Goal: Task Accomplishment & Management: Use online tool/utility

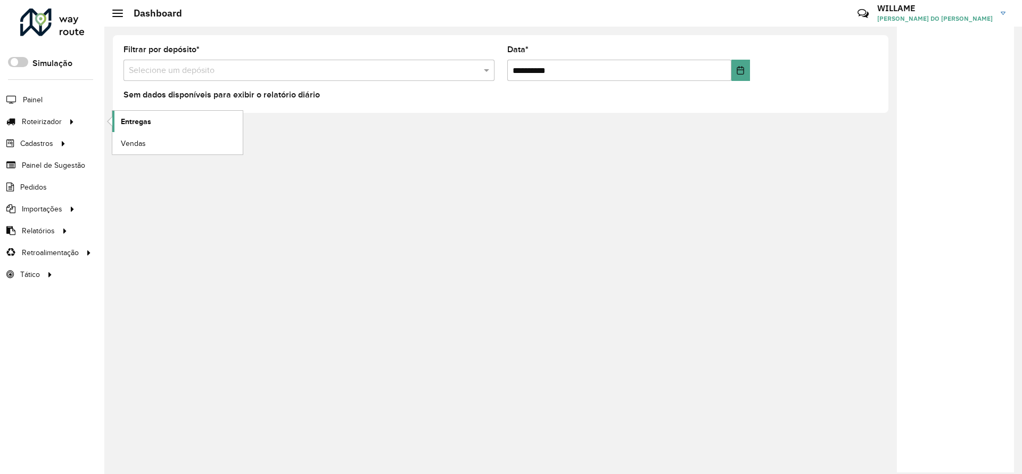
click at [134, 123] on span "Entregas" at bounding box center [136, 121] width 30 height 11
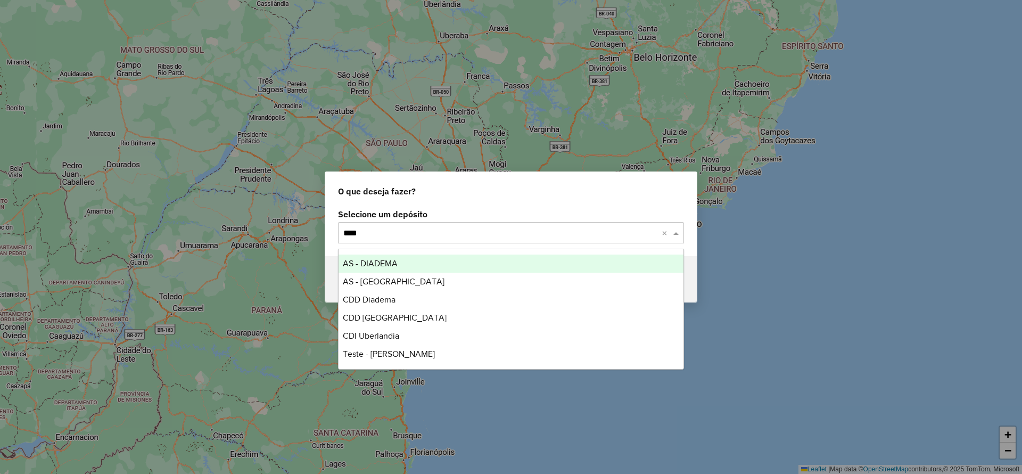
type input "*****"
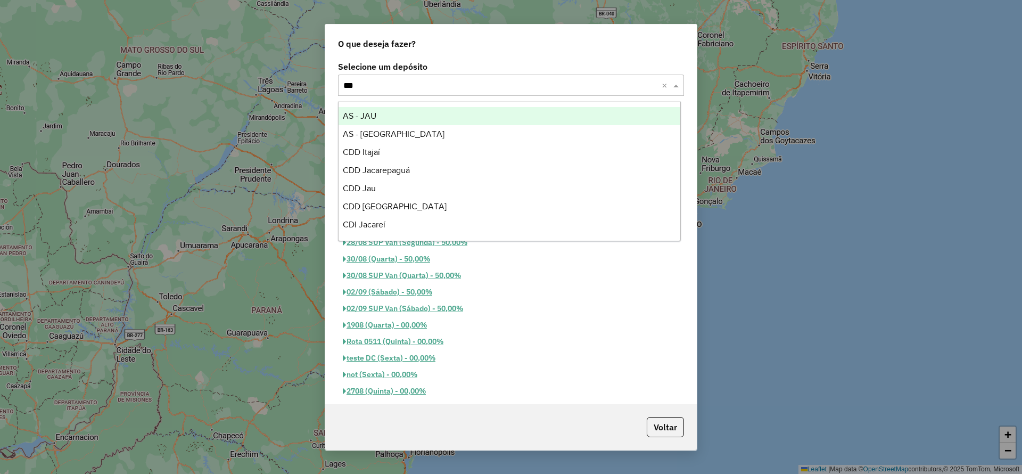
type input "****"
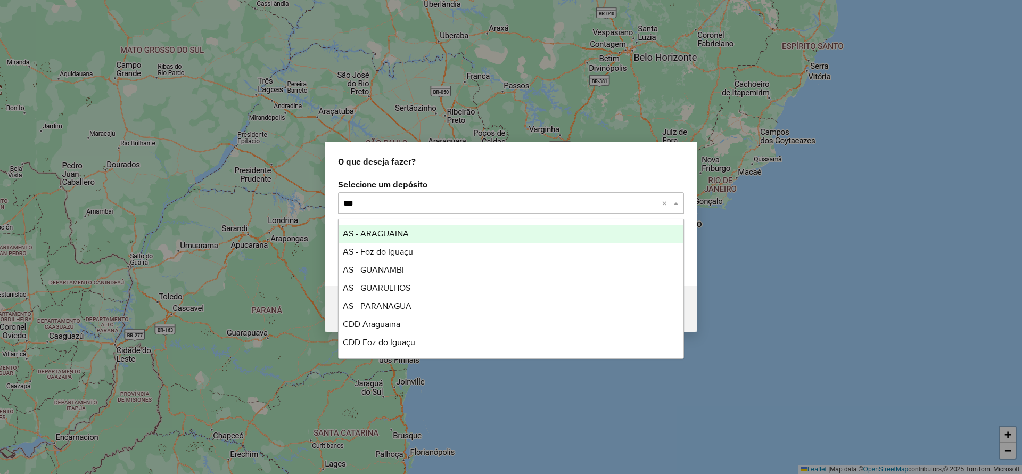
type input "****"
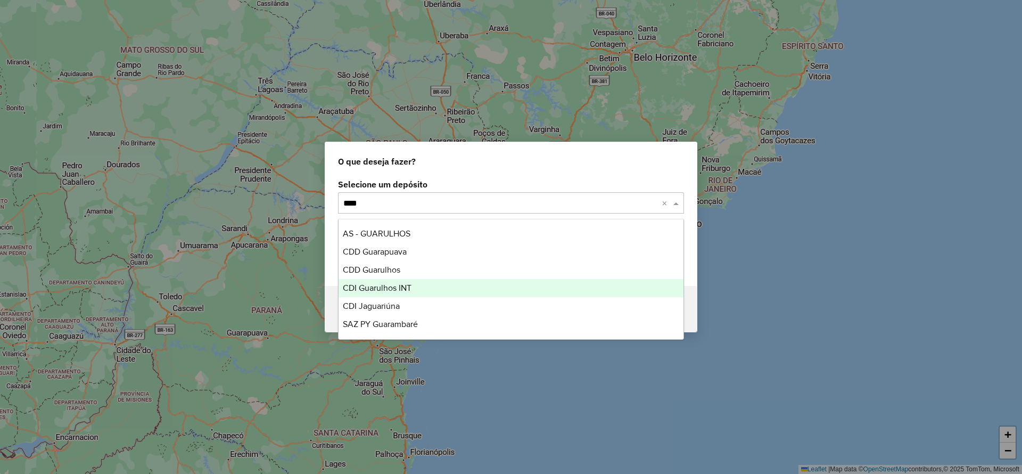
click at [389, 287] on span "CDI Guarulhos INT" at bounding box center [377, 287] width 69 height 9
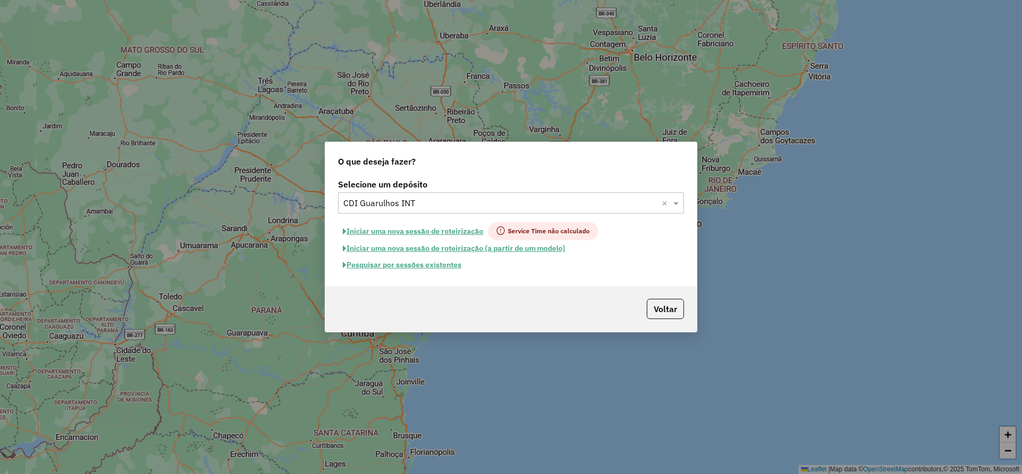
click at [425, 268] on button "Pesquisar por sessões existentes" at bounding box center [402, 265] width 128 height 17
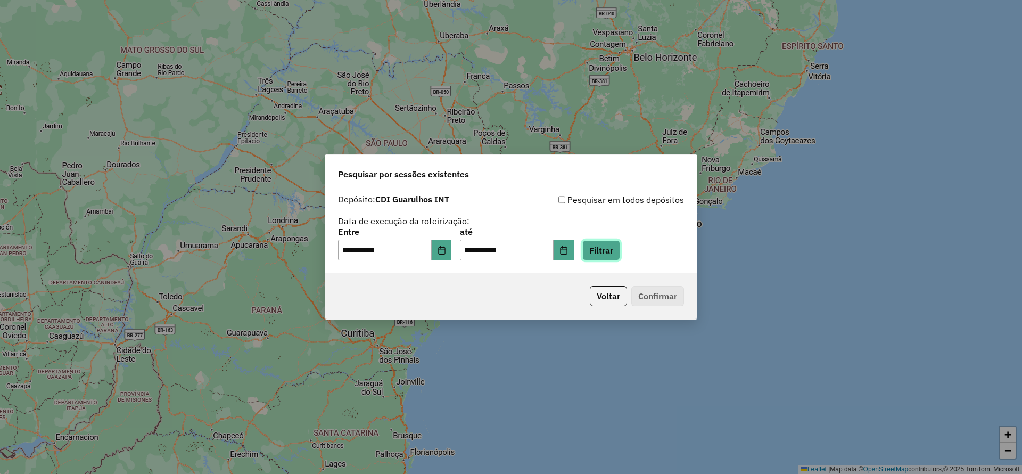
click at [615, 251] on button "Filtrar" at bounding box center [601, 250] width 38 height 20
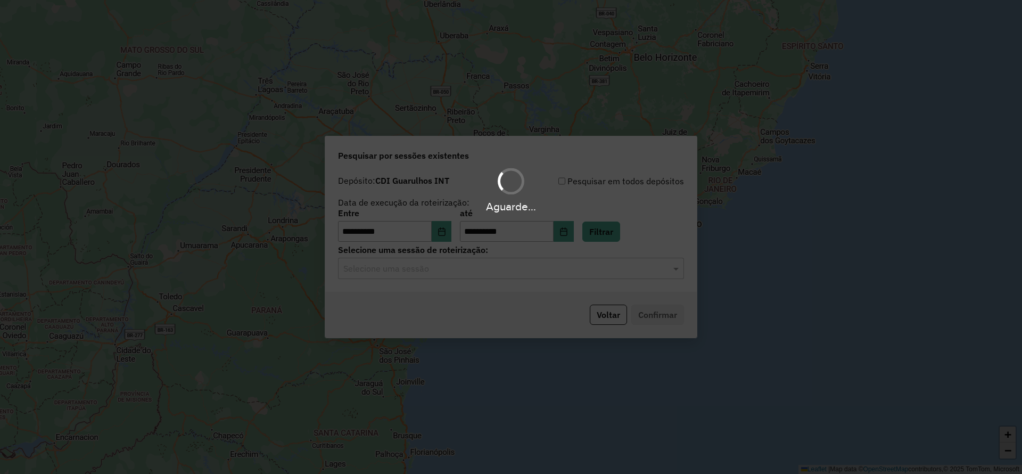
click at [444, 260] on div "Selecione uma sessão" at bounding box center [511, 268] width 346 height 21
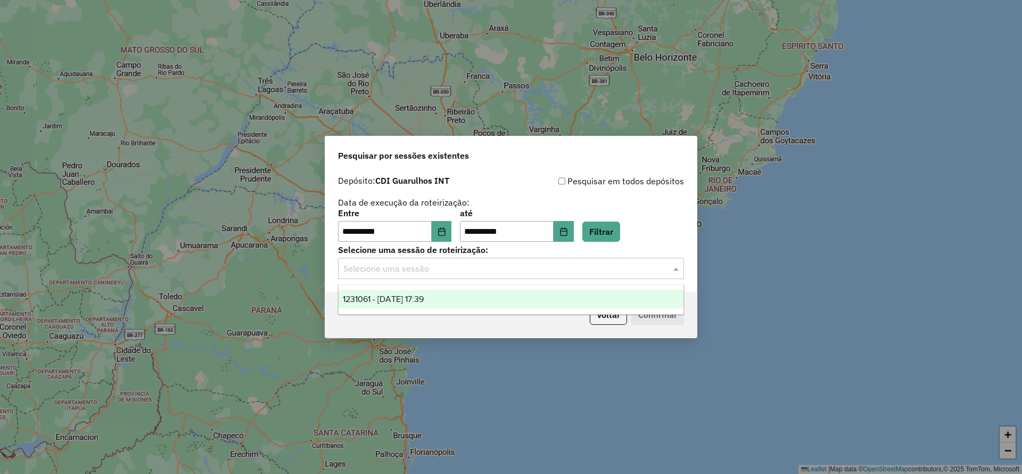
click at [454, 302] on div "1231061 - [DATE] 17:39" at bounding box center [511, 299] width 345 height 18
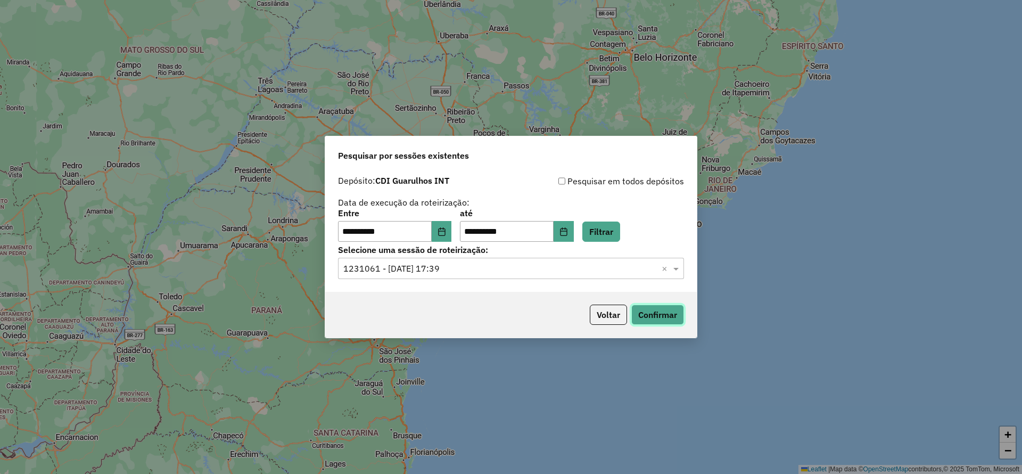
click at [649, 312] on button "Confirmar" at bounding box center [657, 315] width 53 height 20
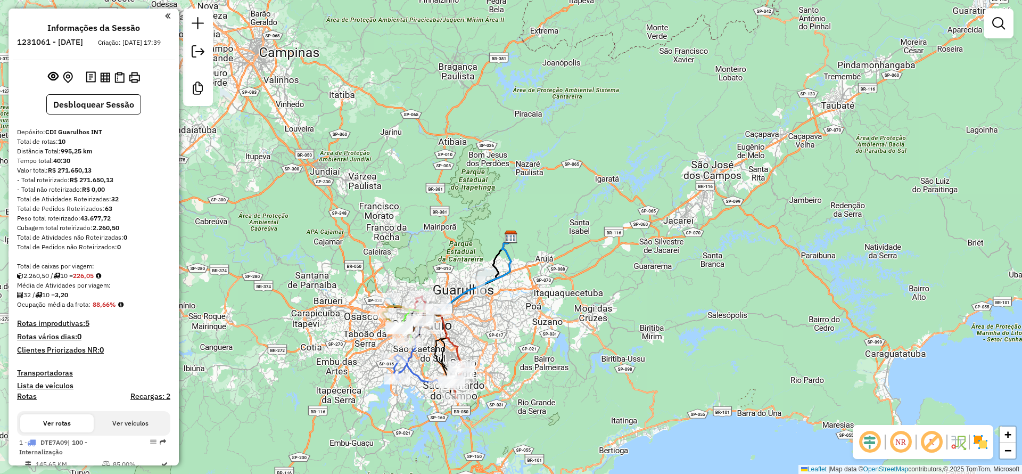
click at [540, 313] on div "Janela de atendimento Grade de atendimento Capacidade Transportadoras Veículos …" at bounding box center [511, 237] width 1022 height 474
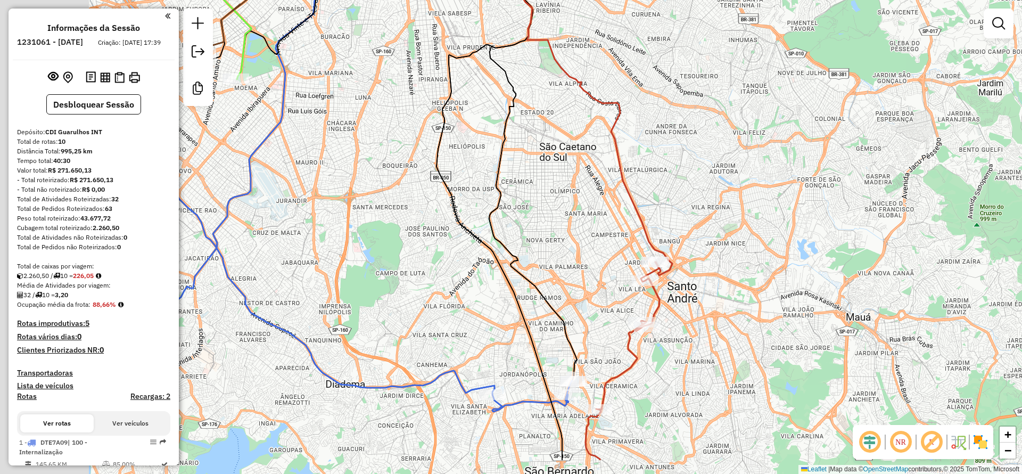
drag, startPoint x: 349, startPoint y: 293, endPoint x: 499, endPoint y: 232, distance: 162.3
click at [499, 232] on icon at bounding box center [533, 135] width 88 height 489
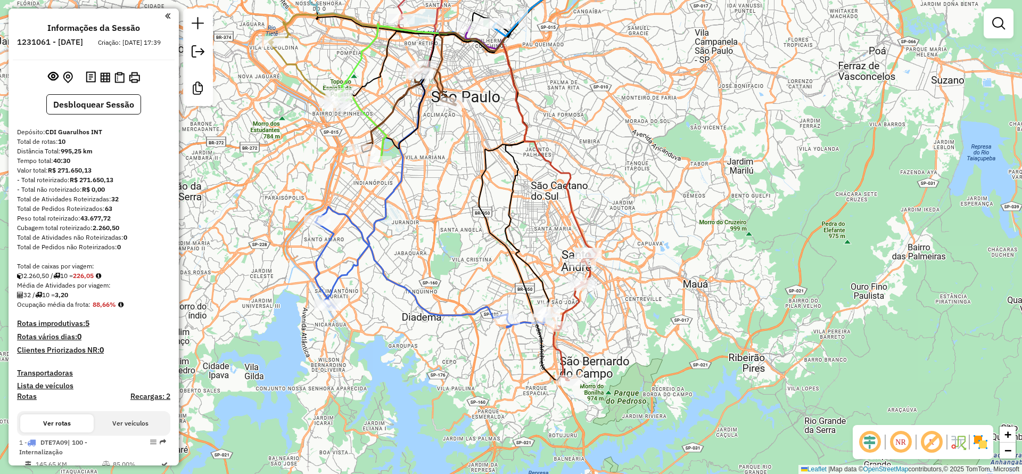
drag, startPoint x: 330, startPoint y: 363, endPoint x: 394, endPoint y: 387, distance: 69.2
click at [393, 388] on div "Janela de atendimento Grade de atendimento Capacidade Transportadoras Veículos …" at bounding box center [511, 237] width 1022 height 474
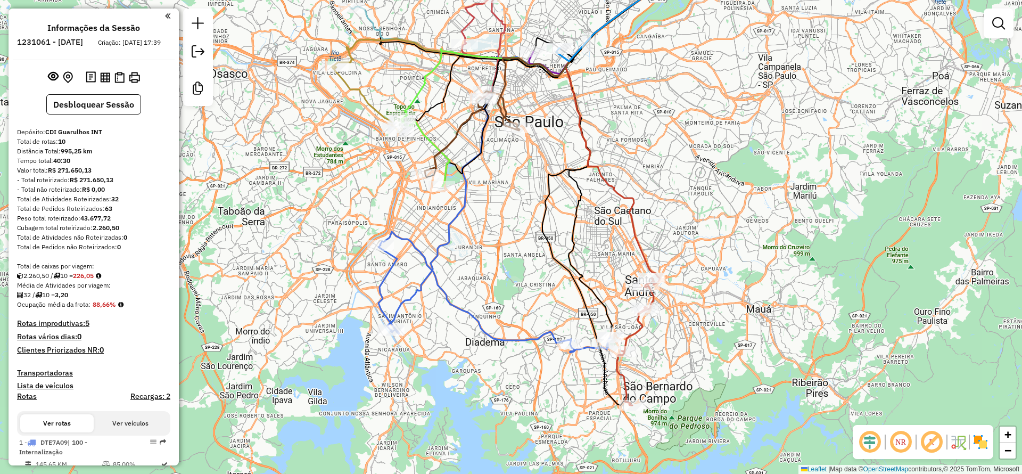
click at [427, 262] on icon at bounding box center [495, 292] width 232 height 121
select select "**********"
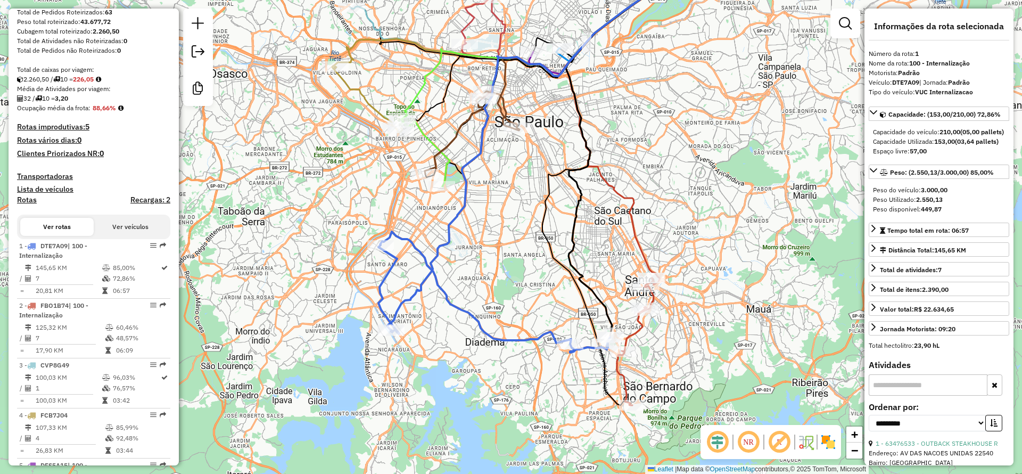
scroll to position [437, 0]
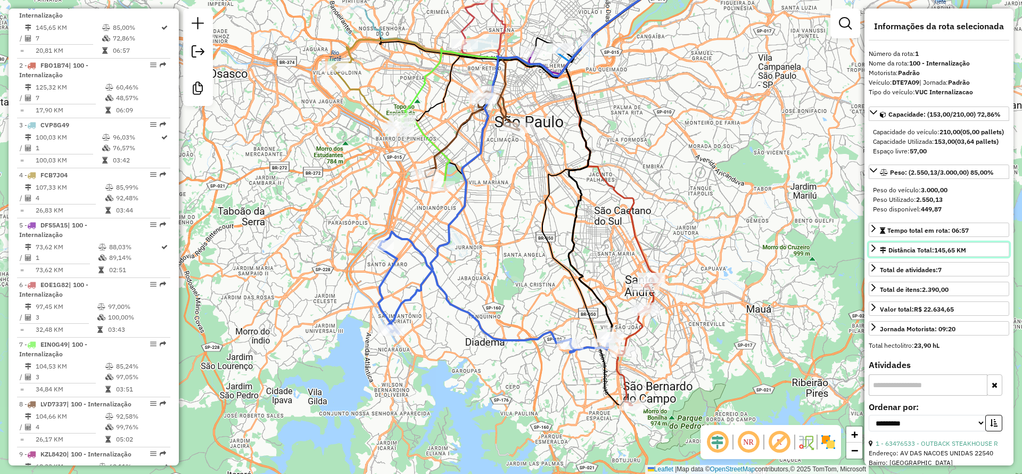
click at [873, 252] on icon at bounding box center [873, 248] width 9 height 9
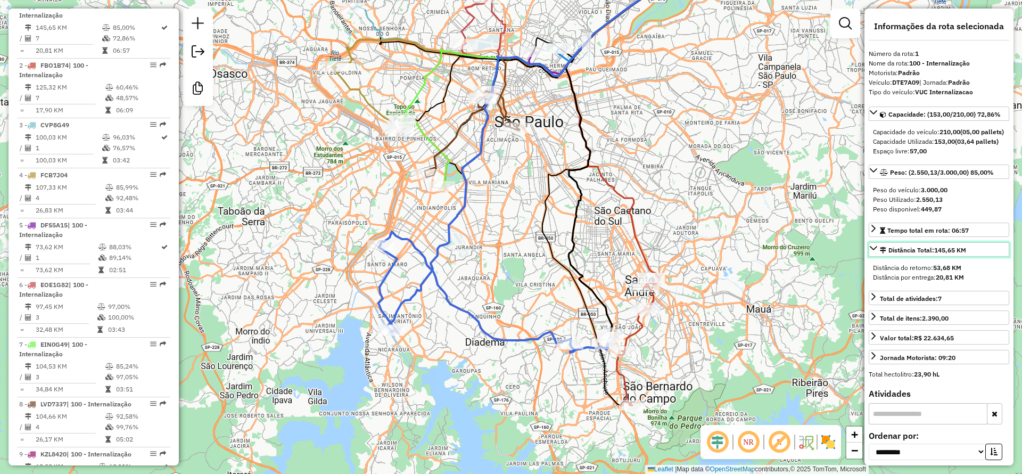
click at [873, 252] on icon at bounding box center [873, 248] width 9 height 9
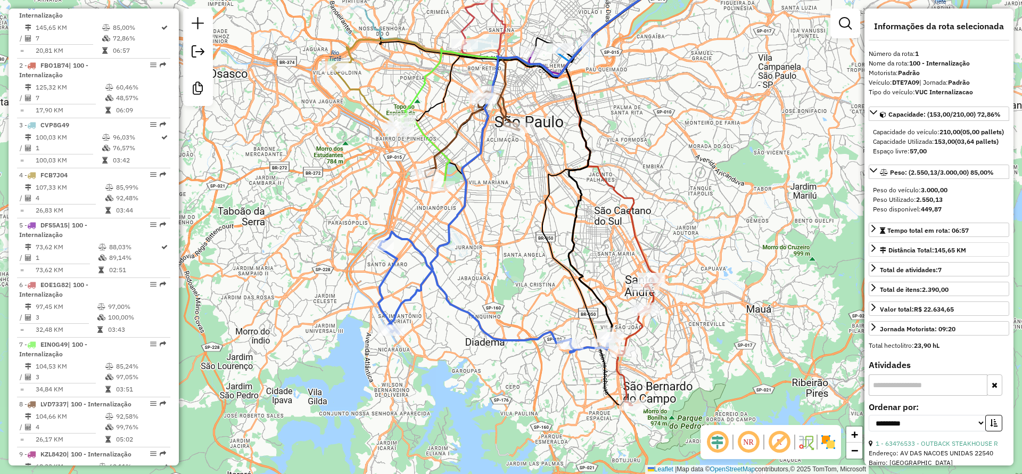
click at [636, 215] on icon at bounding box center [650, 119] width 170 height 332
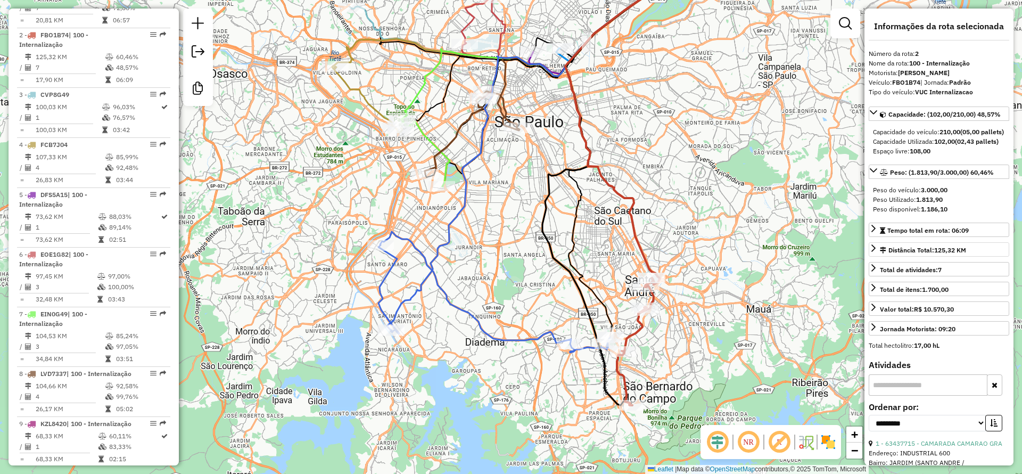
scroll to position [496, 0]
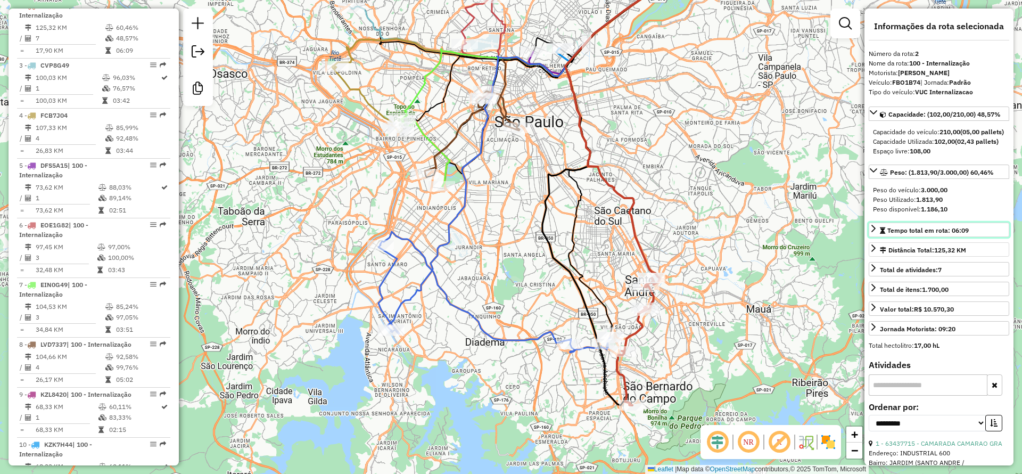
click at [896, 237] on link "Tempo total em rota: 06:09" at bounding box center [939, 230] width 141 height 14
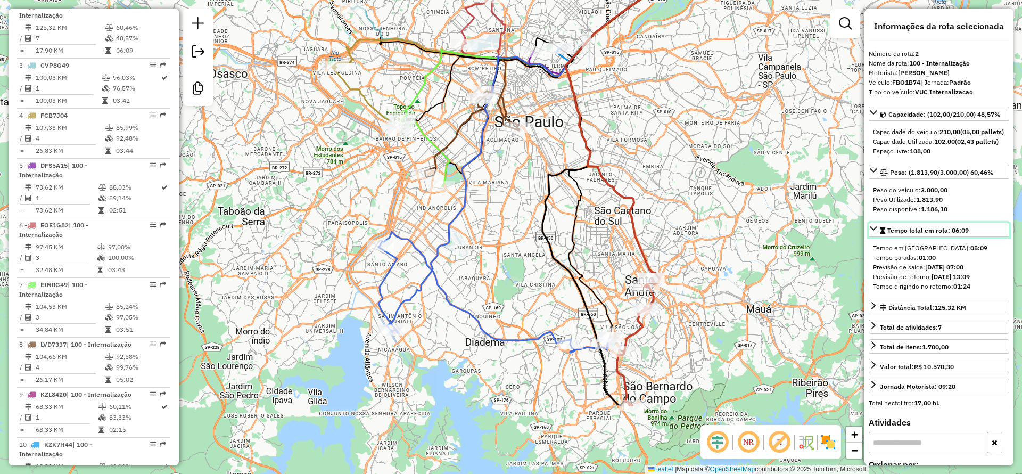
click at [890, 234] on span "Tempo total em rota: 06:09" at bounding box center [927, 230] width 81 height 8
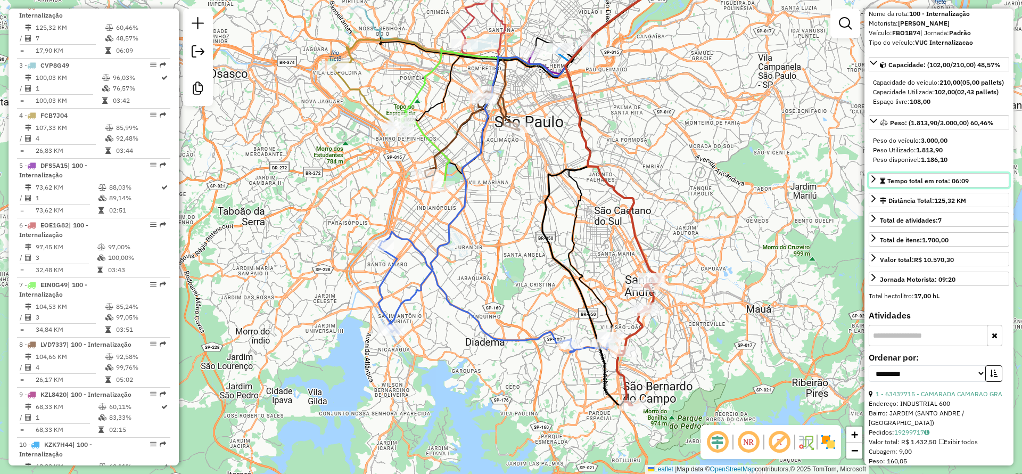
scroll to position [0, 0]
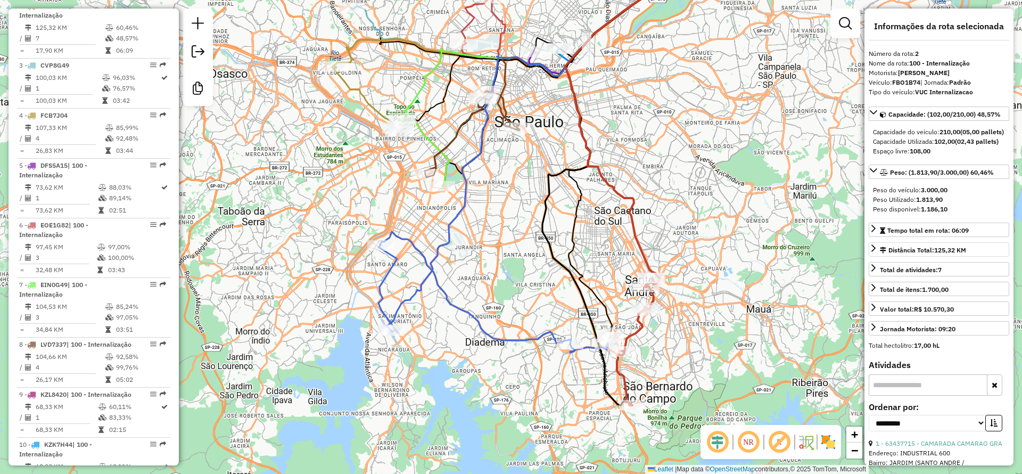
click at [663, 215] on div "Janela de atendimento Grade de atendimento Capacidade Transportadoras Veículos …" at bounding box center [511, 237] width 1022 height 474
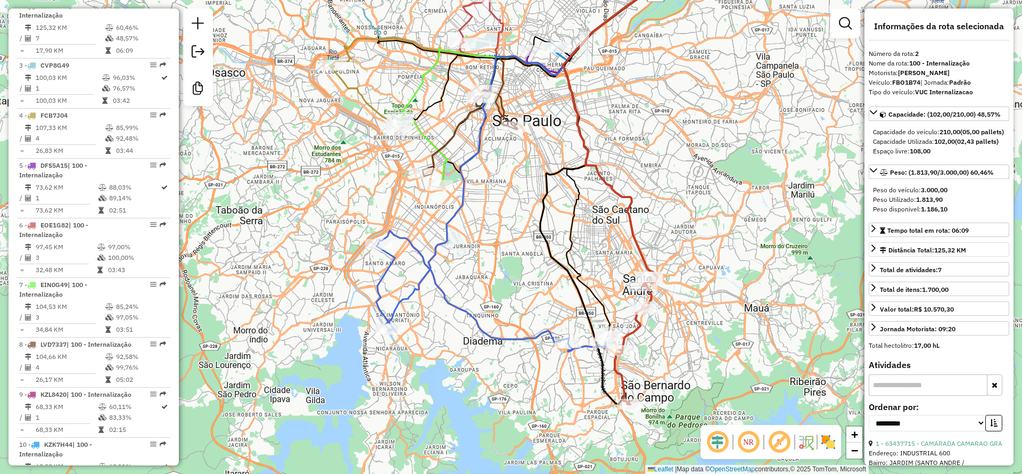
click at [590, 157] on icon at bounding box center [647, 118] width 168 height 331
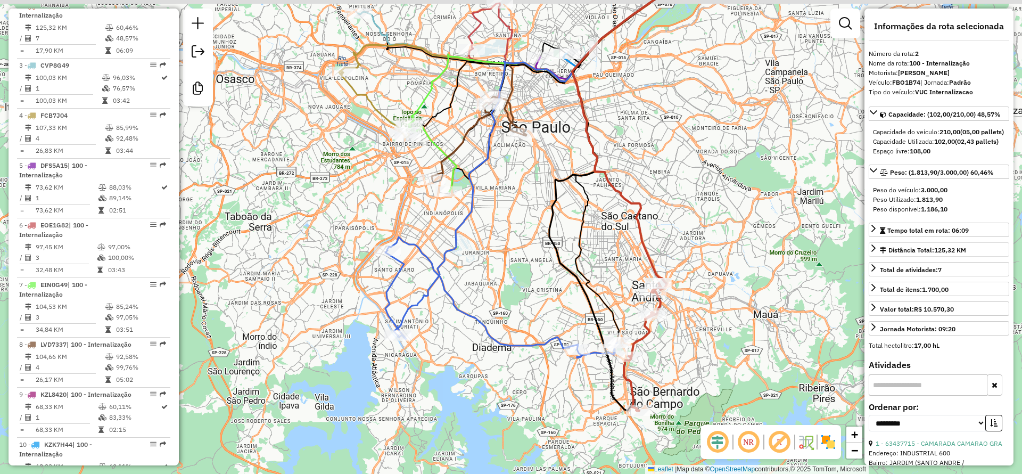
click at [527, 395] on div "Janela de atendimento Grade de atendimento Capacidade Transportadoras Veículos …" at bounding box center [511, 237] width 1022 height 474
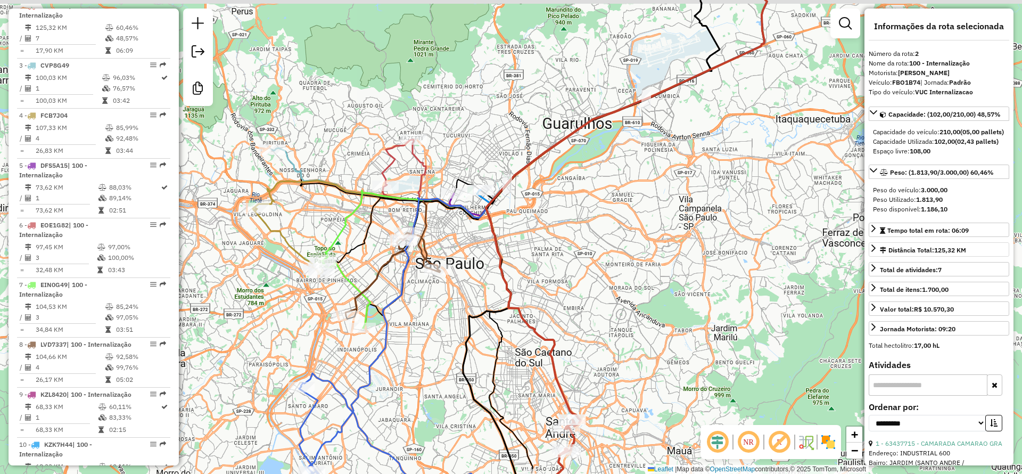
drag, startPoint x: 600, startPoint y: 236, endPoint x: 593, endPoint y: 261, distance: 26.6
click at [593, 261] on div "Janela de atendimento Grade de atendimento Capacidade Transportadoras Veículos …" at bounding box center [511, 237] width 1022 height 474
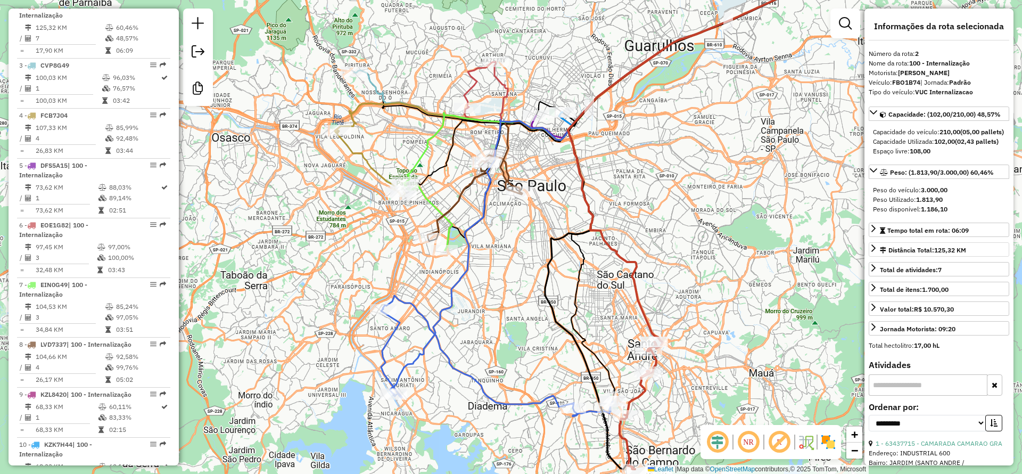
click at [463, 273] on icon at bounding box center [618, 174] width 457 height 442
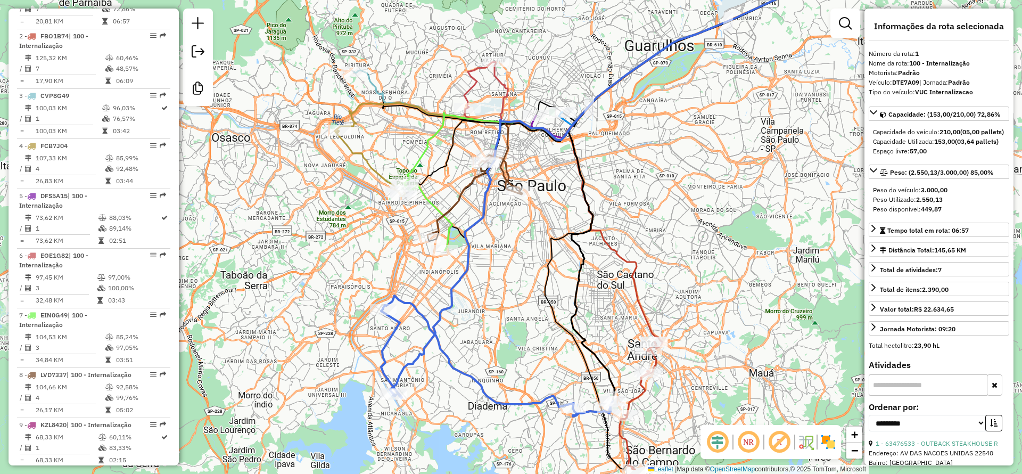
scroll to position [437, 0]
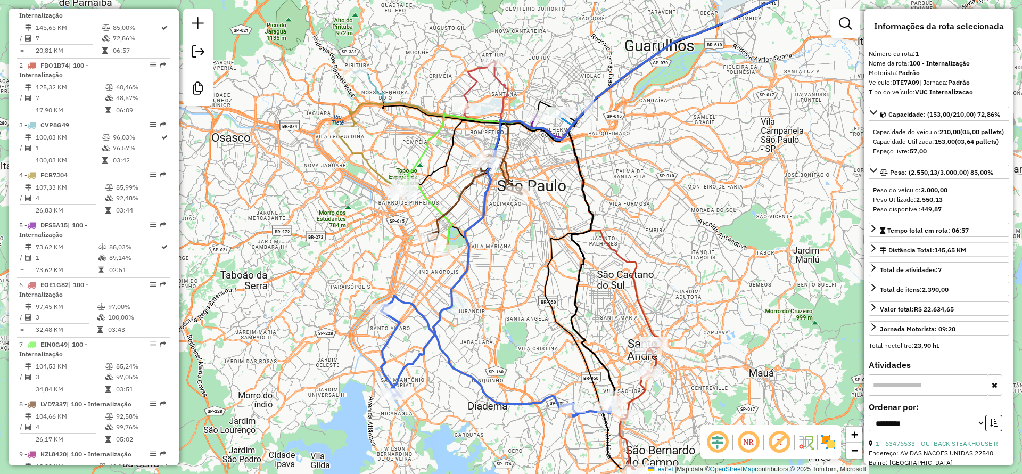
click at [619, 248] on icon at bounding box center [707, 151] width 278 height 396
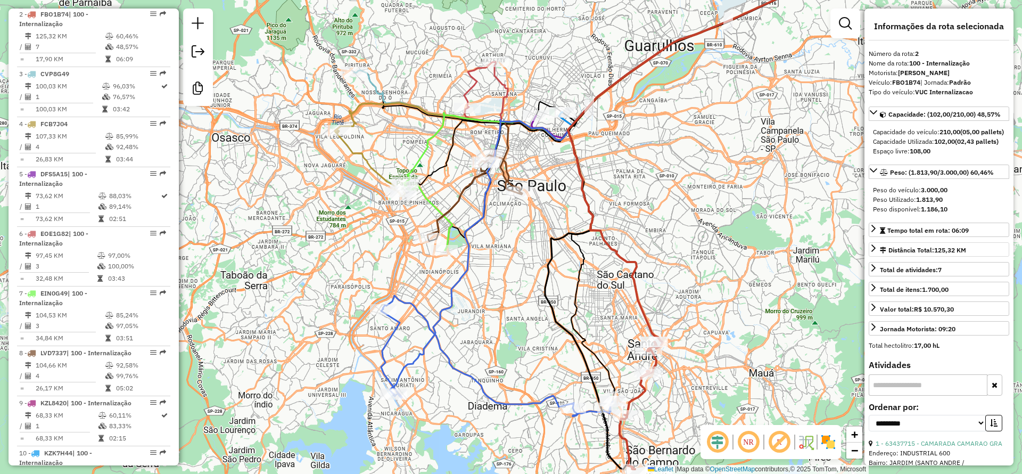
scroll to position [496, 0]
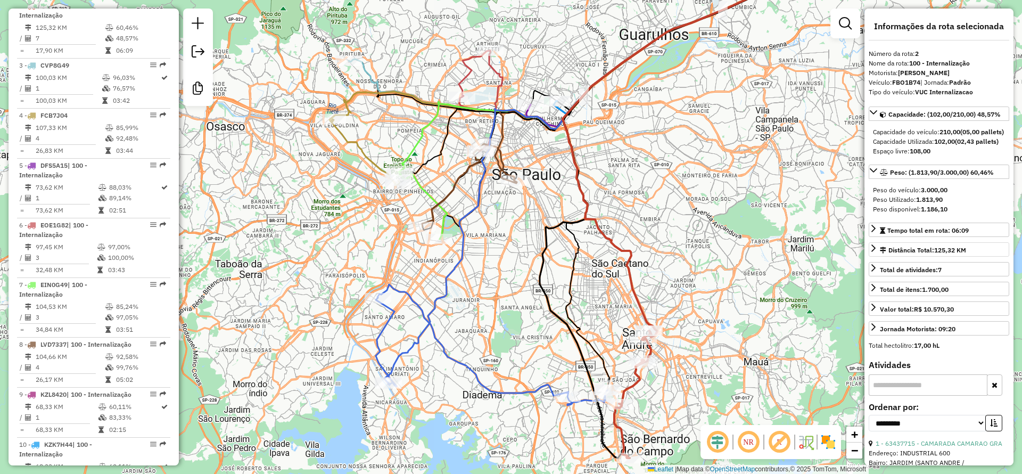
drag, startPoint x: 606, startPoint y: 291, endPoint x: 600, endPoint y: 279, distance: 12.6
click at [600, 279] on div "Janela de atendimento Grade de atendimento Capacidade Transportadoras Veículos …" at bounding box center [511, 237] width 1022 height 474
drag, startPoint x: 599, startPoint y: 301, endPoint x: 583, endPoint y: 279, distance: 26.3
click at [583, 281] on div "Janela de atendimento Grade de atendimento Capacidade Transportadoras Veículos …" at bounding box center [511, 237] width 1022 height 474
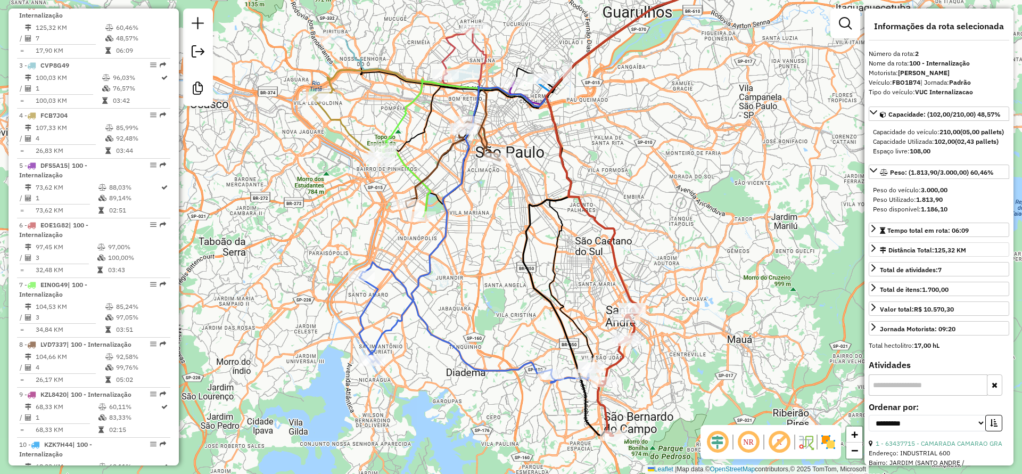
click at [412, 300] on icon at bounding box center [475, 322] width 232 height 121
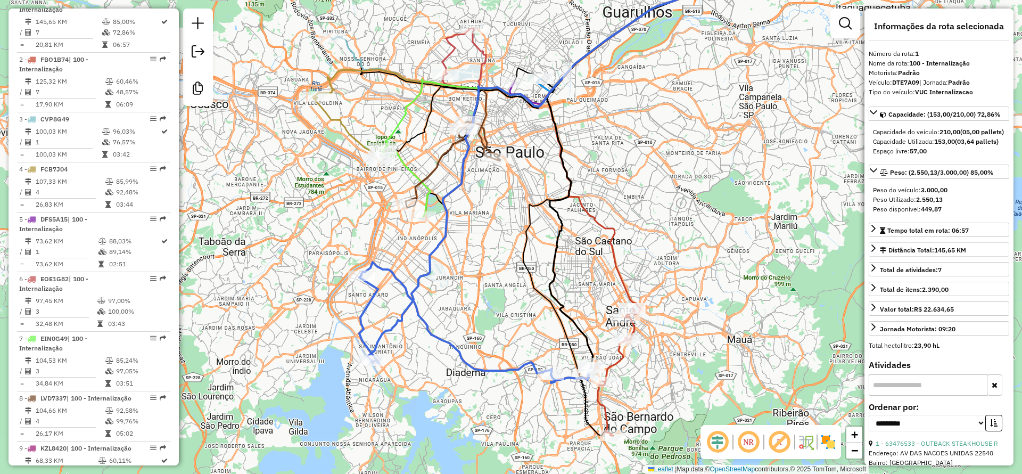
scroll to position [437, 0]
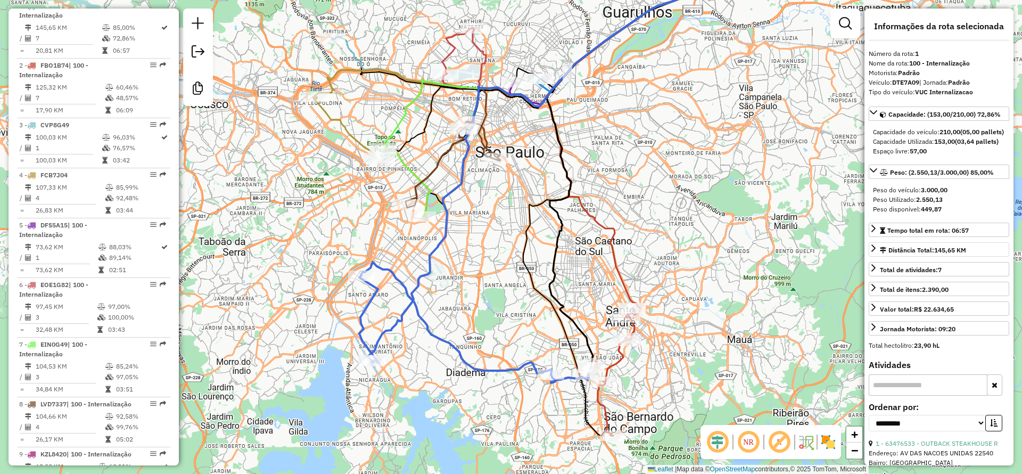
drag, startPoint x: 516, startPoint y: 344, endPoint x: 506, endPoint y: 334, distance: 14.3
click at [507, 335] on div "Janela de atendimento Grade de atendimento Capacidade Transportadoras Veículos …" at bounding box center [511, 237] width 1022 height 474
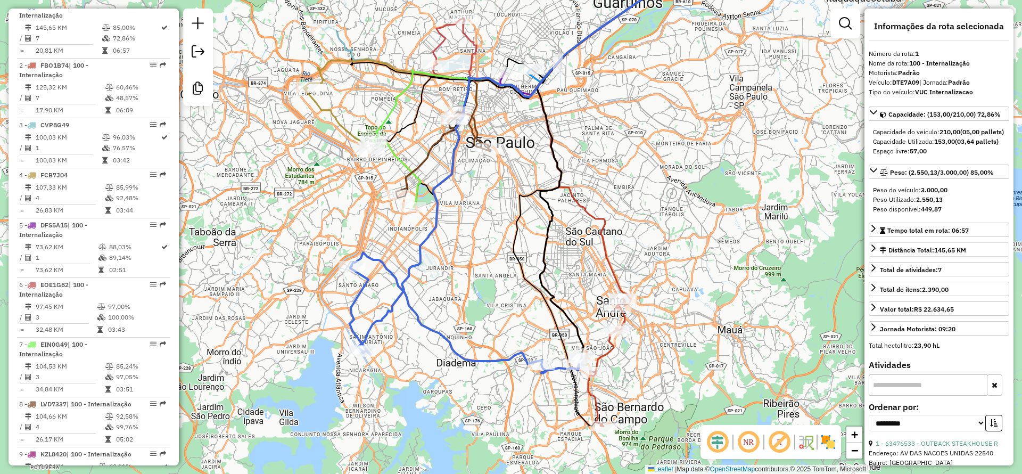
click at [412, 293] on icon at bounding box center [466, 312] width 232 height 121
drag, startPoint x: 425, startPoint y: 346, endPoint x: 411, endPoint y: 334, distance: 18.5
click at [411, 334] on div "Janela de atendimento Grade de atendimento Capacidade Transportadoras Veículos …" at bounding box center [511, 237] width 1022 height 474
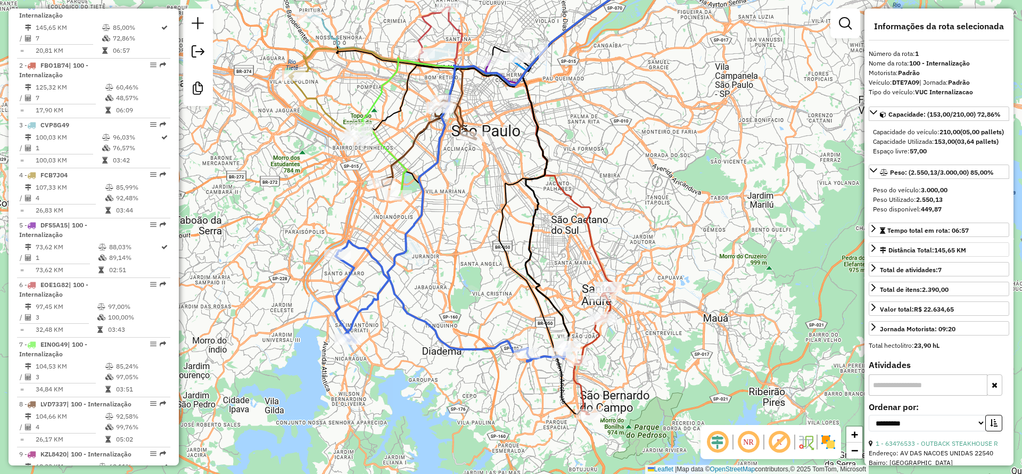
click at [430, 332] on icon at bounding box center [451, 301] width 232 height 121
click at [602, 335] on icon at bounding box center [592, 350] width 37 height 127
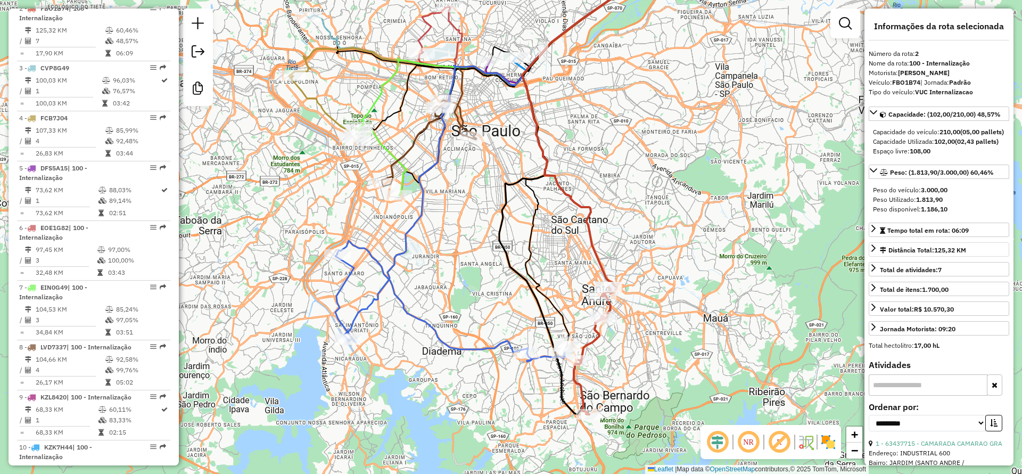
scroll to position [496, 0]
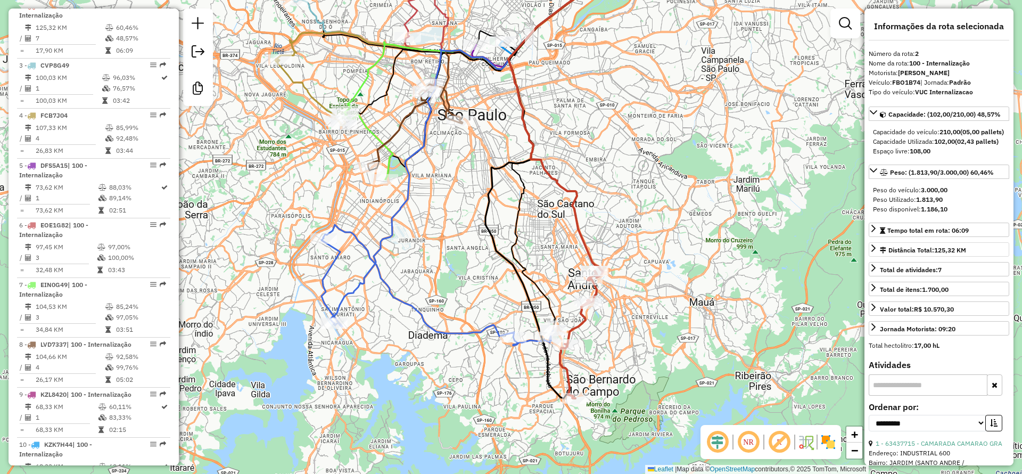
click at [601, 336] on div "Janela de atendimento Grade de atendimento Capacidade Transportadoras Veículos …" at bounding box center [511, 237] width 1022 height 474
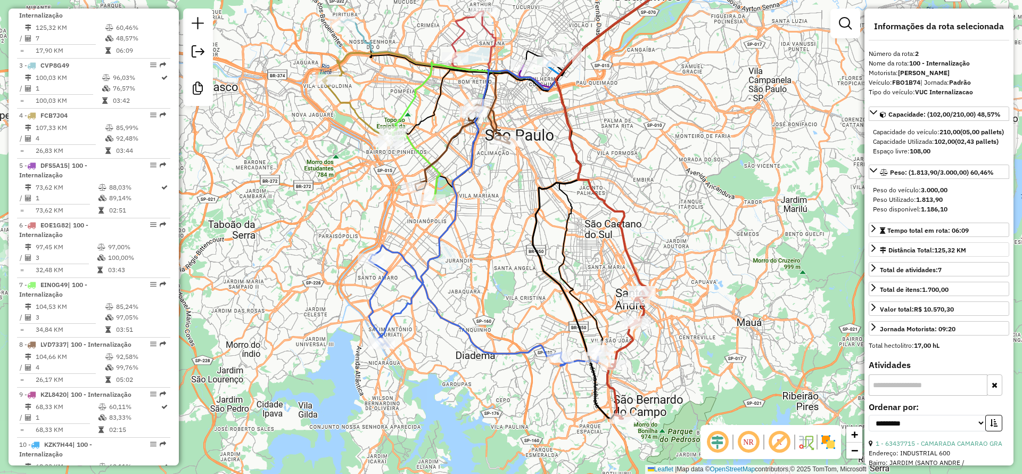
drag, startPoint x: 499, startPoint y: 281, endPoint x: 547, endPoint y: 300, distance: 51.3
click at [547, 300] on div "Janela de atendimento Grade de atendimento Capacidade Transportadoras Veículos …" at bounding box center [511, 237] width 1022 height 474
drag, startPoint x: 525, startPoint y: 283, endPoint x: 515, endPoint y: 288, distance: 11.4
click at [515, 288] on div "Janela de atendimento Grade de atendimento Capacidade Transportadoras Veículos …" at bounding box center [511, 237] width 1022 height 474
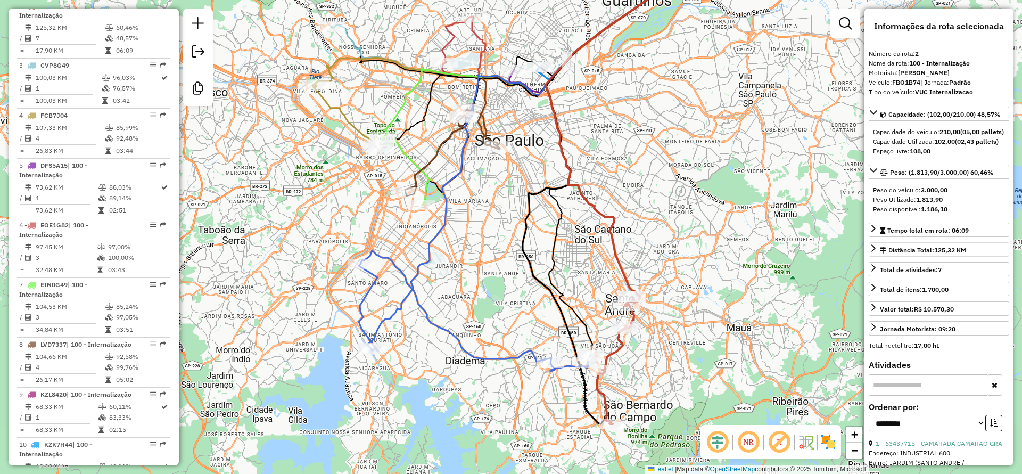
click at [398, 119] on icon at bounding box center [569, 45] width 373 height 184
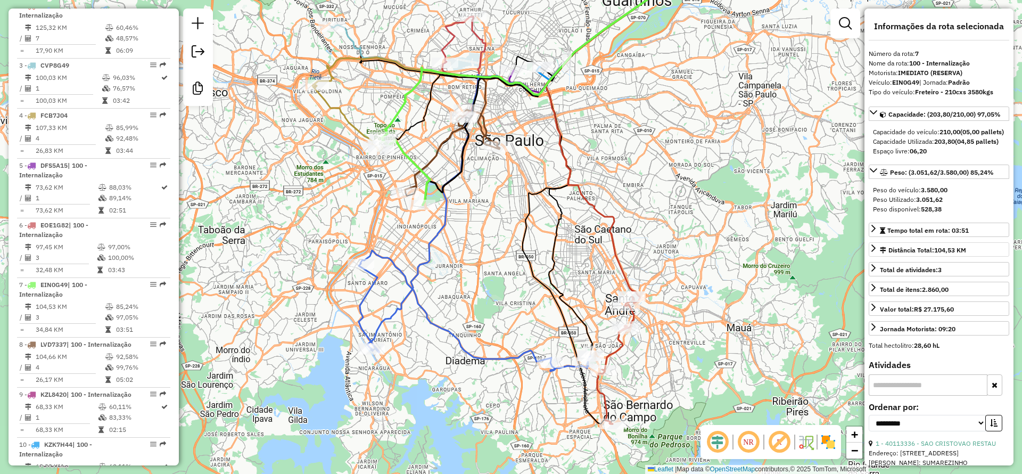
scroll to position [575, 0]
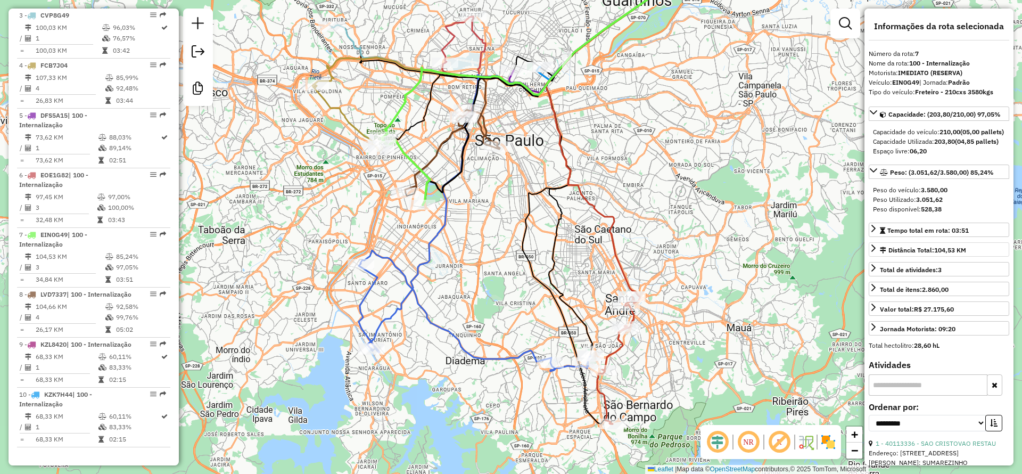
drag, startPoint x: 507, startPoint y: 278, endPoint x: 492, endPoint y: 269, distance: 18.2
click at [492, 269] on div "Janela de atendimento Grade de atendimento Capacidade Transportadoras Veículos …" at bounding box center [511, 237] width 1022 height 474
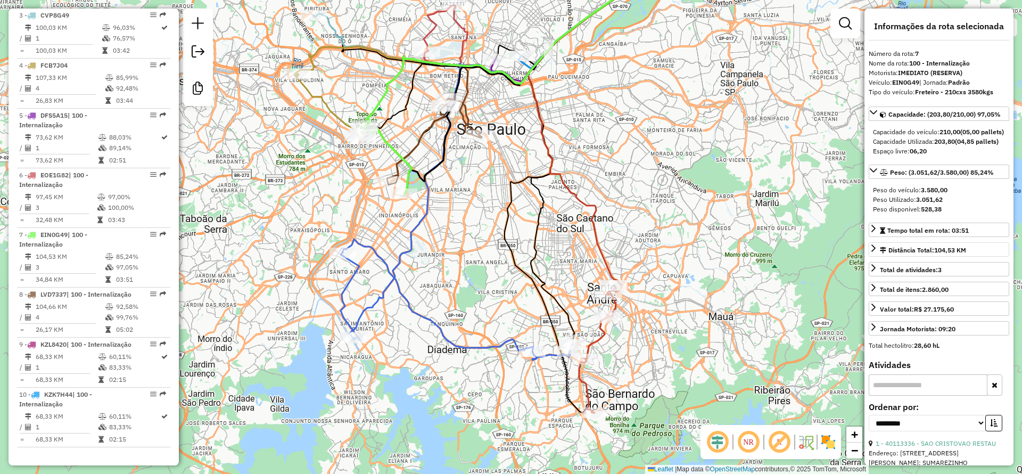
drag, startPoint x: 643, startPoint y: 351, endPoint x: 616, endPoint y: 335, distance: 31.0
click at [616, 335] on div "Janela de atendimento Grade de atendimento Capacidade Transportadoras Veículos …" at bounding box center [511, 237] width 1022 height 474
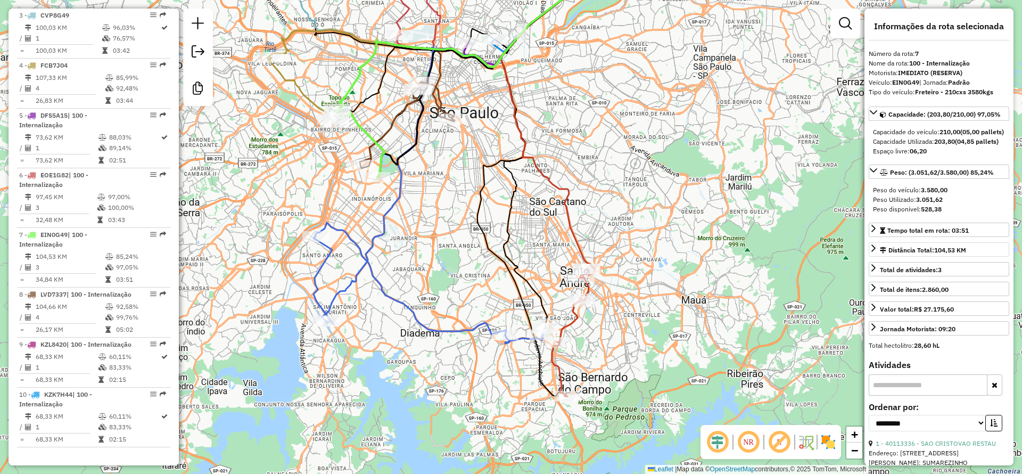
drag, startPoint x: 373, startPoint y: 326, endPoint x: 414, endPoint y: 338, distance: 42.8
click at [445, 359] on div "Janela de atendimento Grade de atendimento Capacidade Transportadoras Veículos …" at bounding box center [511, 237] width 1022 height 474
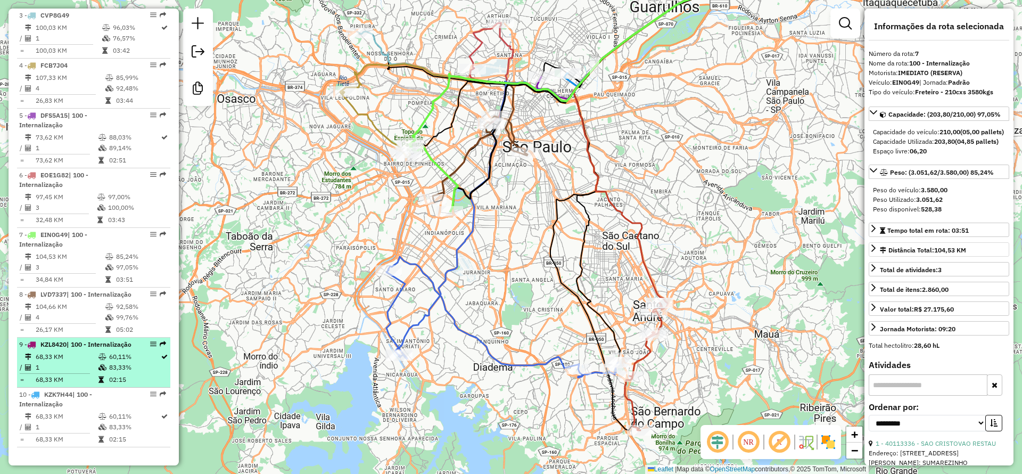
scroll to position [256, 0]
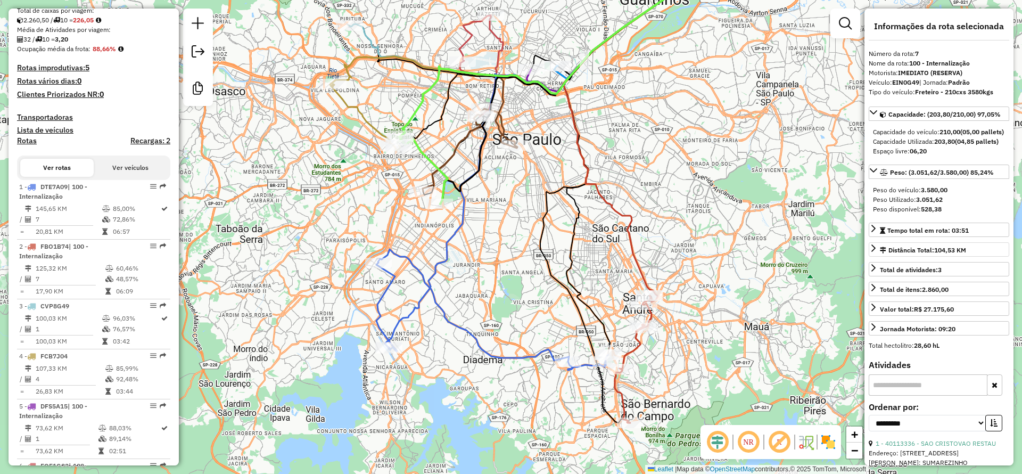
drag, startPoint x: 438, startPoint y: 353, endPoint x: 406, endPoint y: 329, distance: 39.8
click at [406, 329] on div "Janela de atendimento Grade de atendimento Capacidade Transportadoras Veículos …" at bounding box center [511, 237] width 1022 height 474
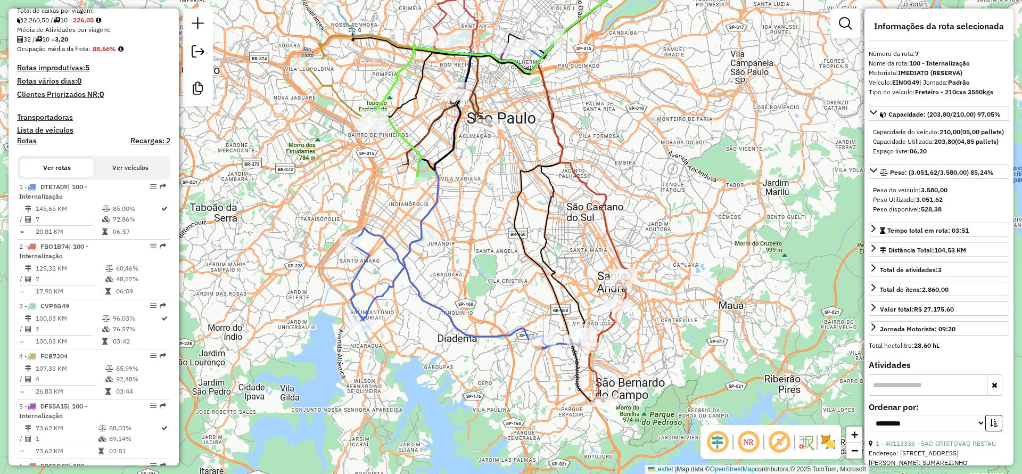
drag, startPoint x: 481, startPoint y: 329, endPoint x: 469, endPoint y: 324, distance: 12.7
click at [469, 324] on div "Janela de atendimento Grade de atendimento Capacidade Transportadoras Veículos …" at bounding box center [511, 237] width 1022 height 474
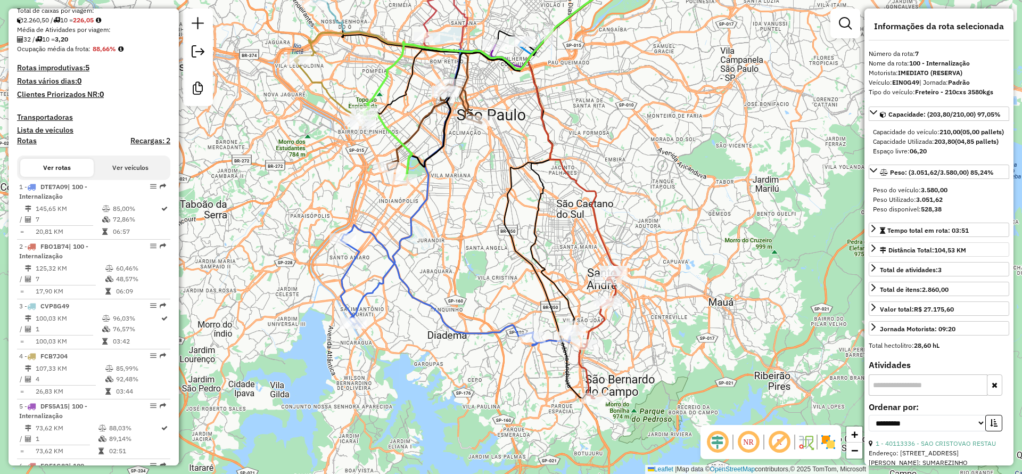
click at [471, 333] on icon at bounding box center [457, 285] width 232 height 121
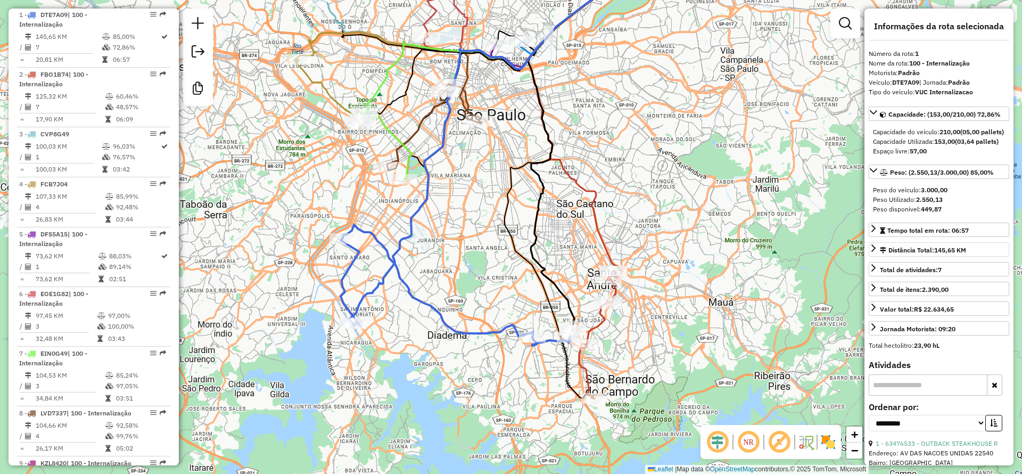
scroll to position [437, 0]
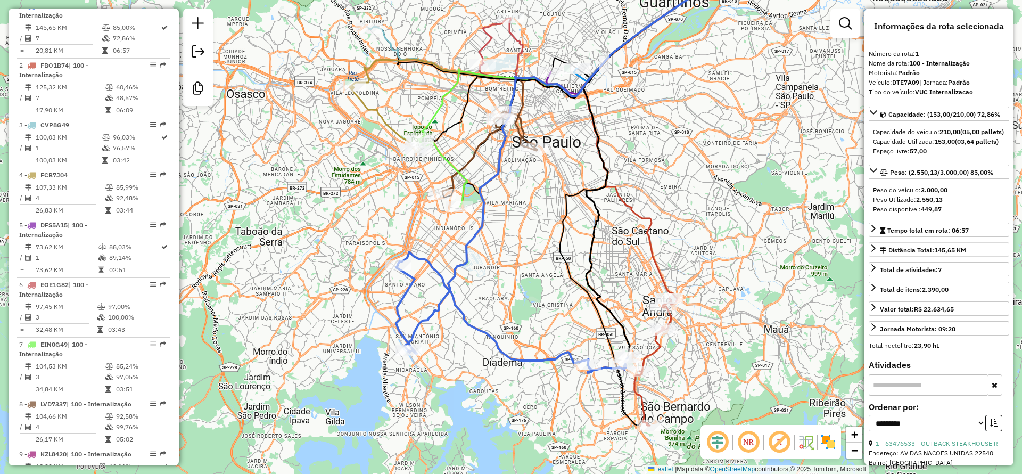
drag, startPoint x: 445, startPoint y: 277, endPoint x: 496, endPoint y: 304, distance: 57.6
click at [496, 304] on div "Janela de atendimento Grade de atendimento Capacidade Transportadoras Veículos …" at bounding box center [511, 237] width 1022 height 474
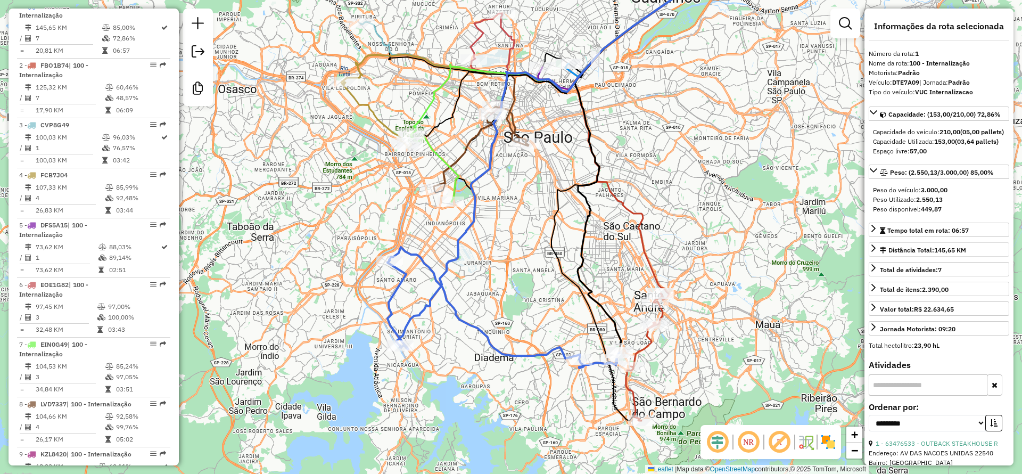
click at [474, 303] on div "Janela de atendimento Grade de atendimento Capacidade Transportadoras Veículos …" at bounding box center [511, 237] width 1022 height 474
click at [481, 343] on div "Janela de atendimento Grade de atendimento Capacidade Transportadoras Veículos …" at bounding box center [511, 237] width 1022 height 474
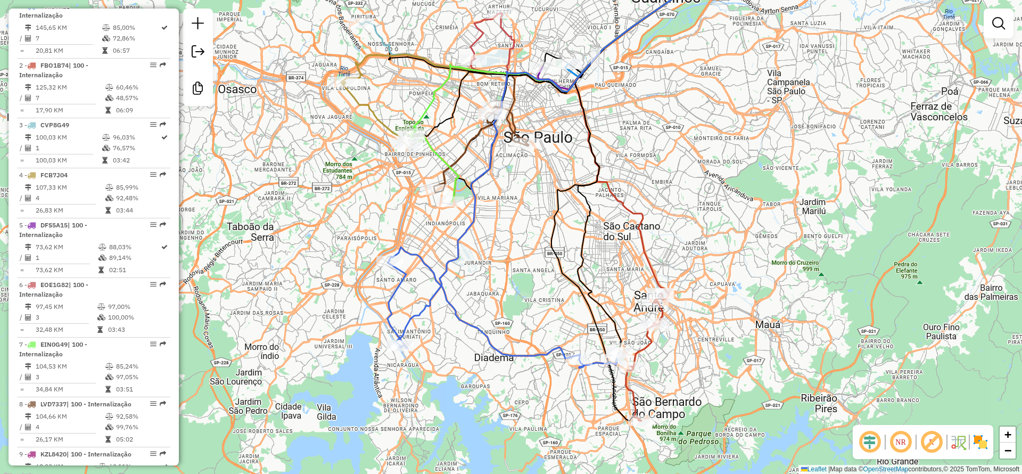
drag, startPoint x: 460, startPoint y: 290, endPoint x: 468, endPoint y: 299, distance: 12.8
click at [468, 299] on icon at bounding box center [587, 149] width 382 height 393
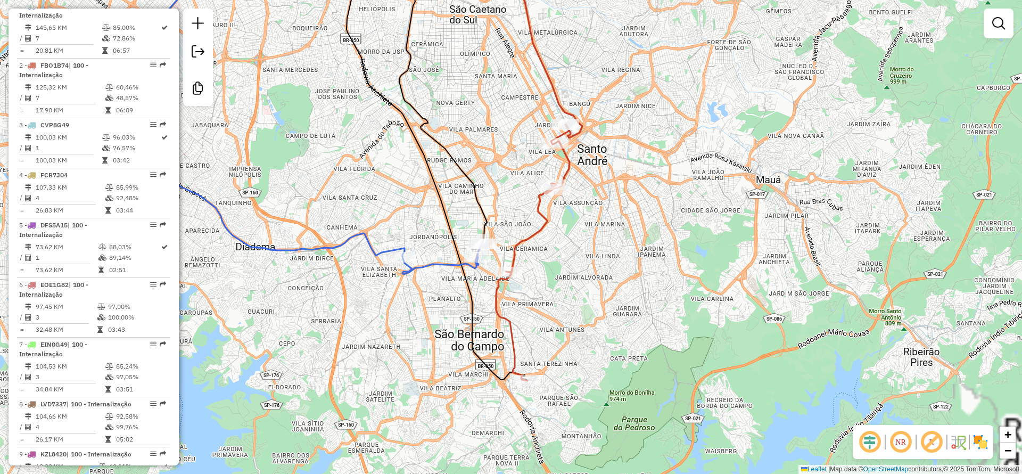
click at [525, 250] on div "Janela de atendimento Grade de atendimento Capacidade Transportadoras Veículos …" at bounding box center [511, 237] width 1022 height 474
click at [520, 240] on icon at bounding box center [532, 253] width 73 height 256
select select "**********"
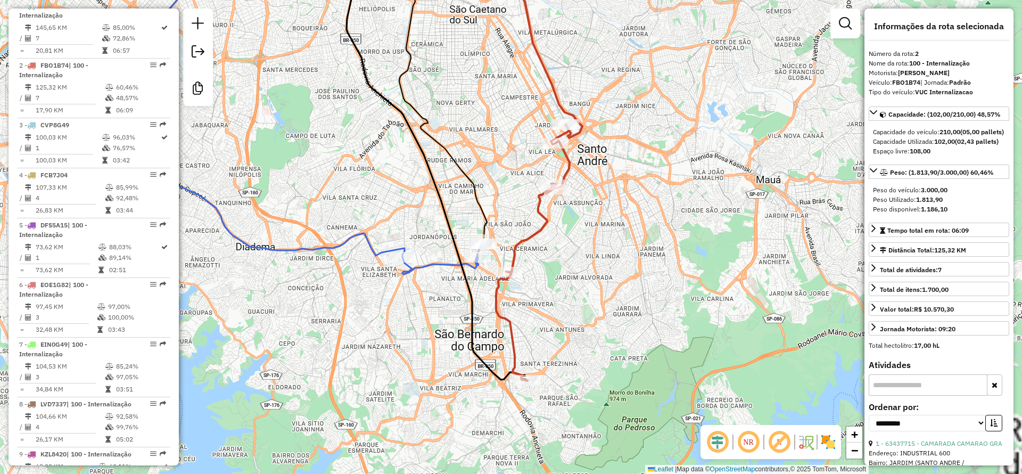
scroll to position [496, 0]
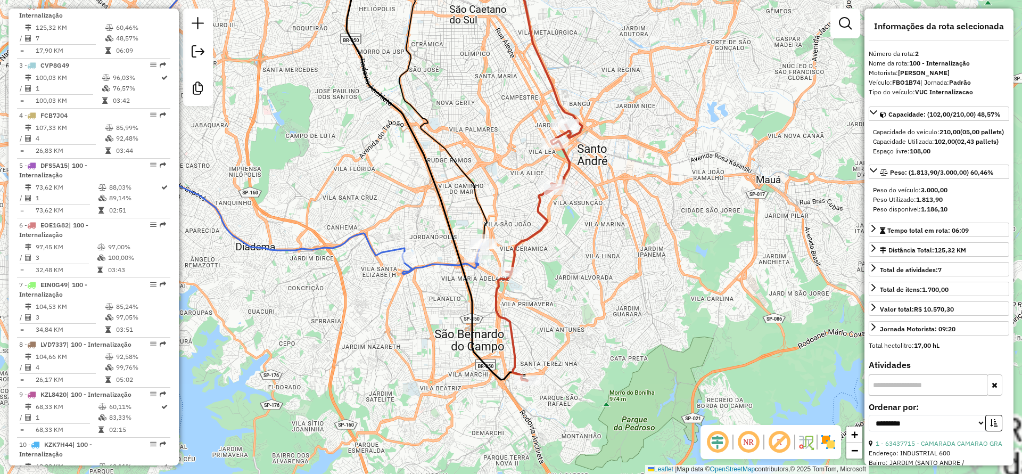
drag, startPoint x: 532, startPoint y: 273, endPoint x: 626, endPoint y: 335, distance: 112.2
click at [620, 335] on div "Rota 2 - Placa FBO1B74 63419315 - OUTBACK STEAKHOUSE RESTAURANTES BRASIL S Jane…" at bounding box center [511, 237] width 1022 height 474
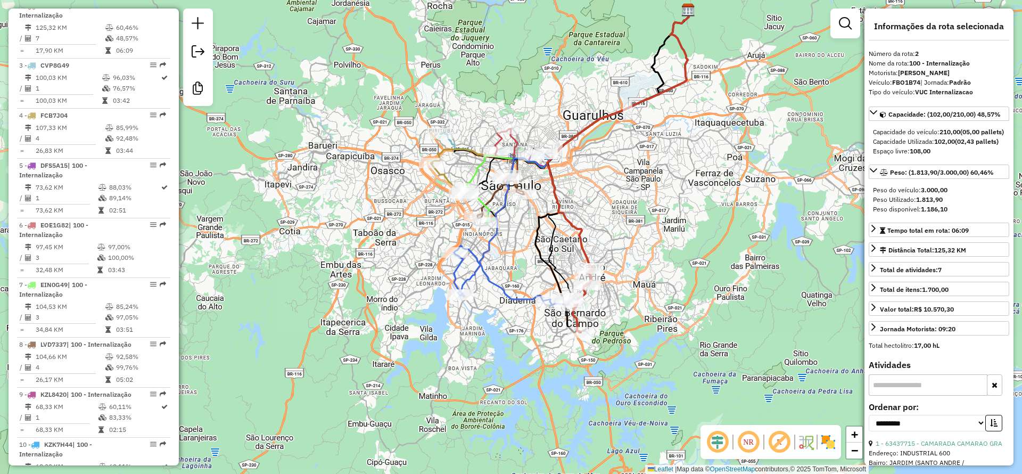
click at [502, 268] on div "Janela de atendimento Grade de atendimento Capacidade Transportadoras Veículos …" at bounding box center [511, 237] width 1022 height 474
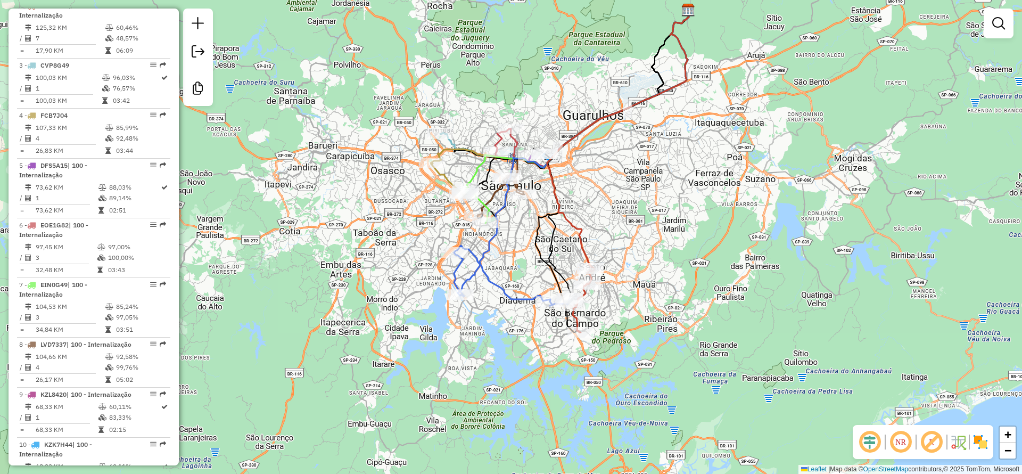
click at [487, 256] on icon at bounding box center [573, 152] width 231 height 285
select select "**********"
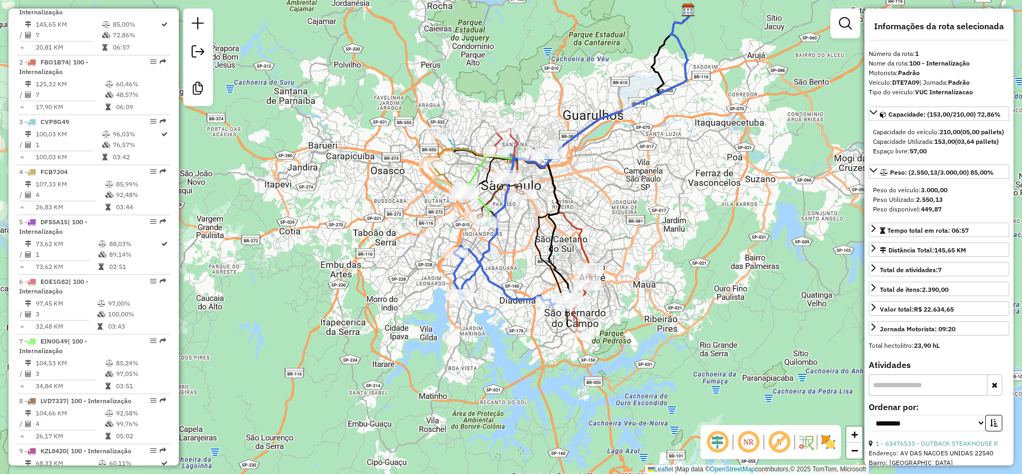
scroll to position [437, 0]
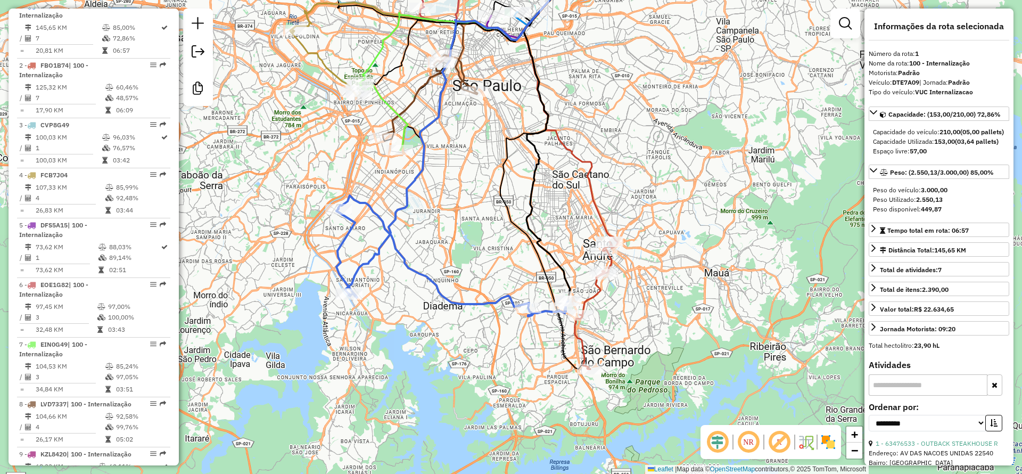
click at [600, 287] on icon at bounding box center [593, 305] width 37 height 127
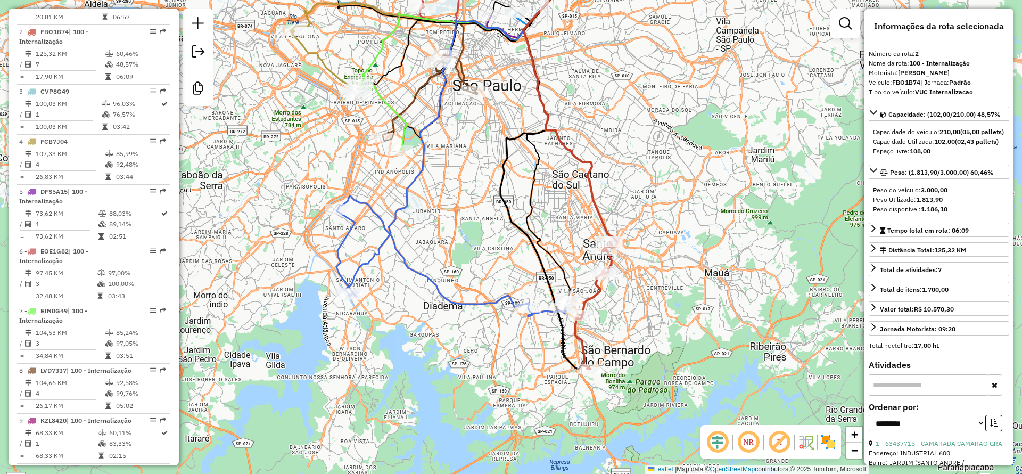
scroll to position [496, 0]
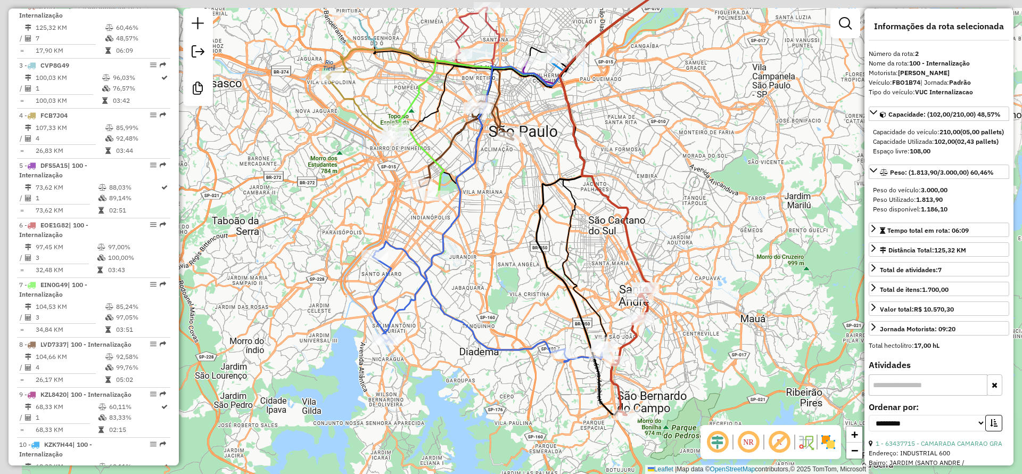
drag, startPoint x: 644, startPoint y: 326, endPoint x: 680, endPoint y: 372, distance: 58.8
click at [680, 372] on div "Janela de atendimento Grade de atendimento Capacidade Transportadoras Veículos …" at bounding box center [511, 237] width 1022 height 474
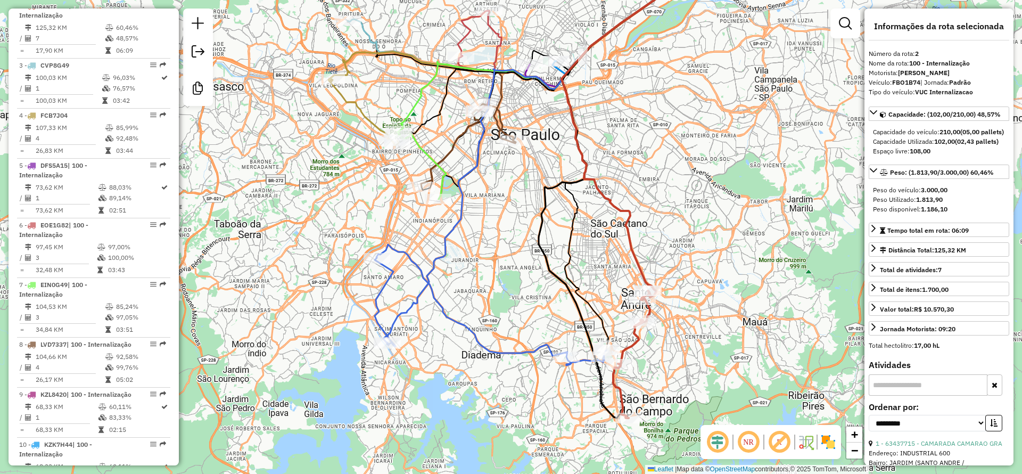
drag, startPoint x: 568, startPoint y: 265, endPoint x: 599, endPoint y: 330, distance: 72.6
click at [599, 330] on icon at bounding box center [661, 151] width 199 height 397
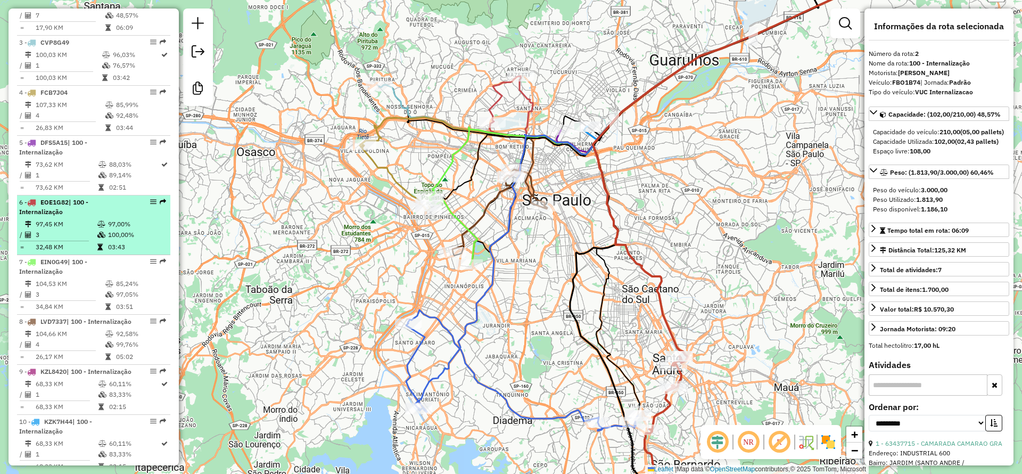
scroll to position [575, 0]
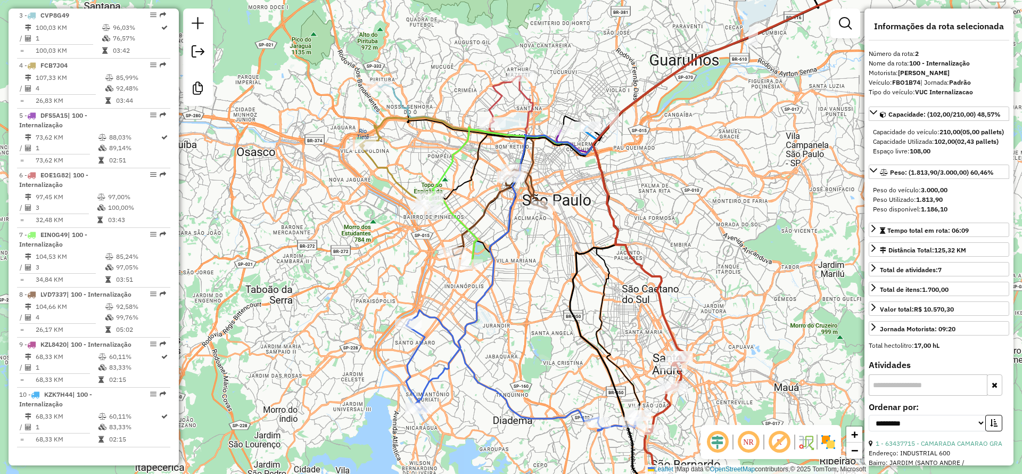
drag, startPoint x: 457, startPoint y: 366, endPoint x: 445, endPoint y: 351, distance: 18.5
click at [445, 351] on div "Janela de atendimento Grade de atendimento Capacidade Transportadoras Veículos …" at bounding box center [511, 237] width 1022 height 474
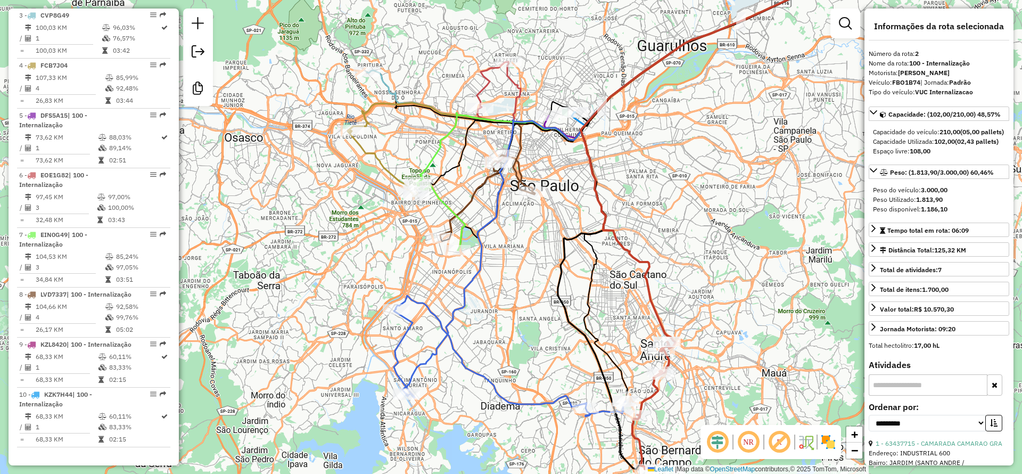
click at [441, 333] on icon at bounding box center [510, 355] width 232 height 121
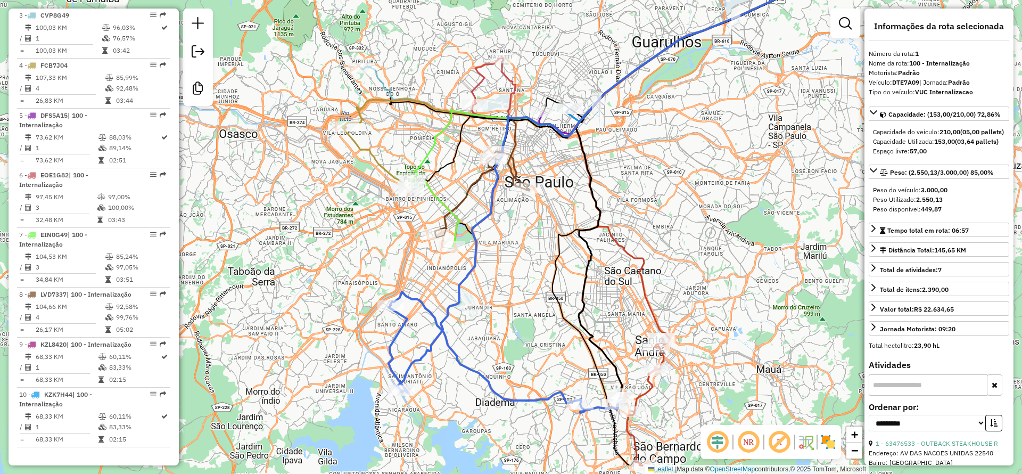
drag, startPoint x: 594, startPoint y: 335, endPoint x: 595, endPoint y: 310, distance: 25.0
click at [581, 320] on icon at bounding box center [692, 173] width 233 height 448
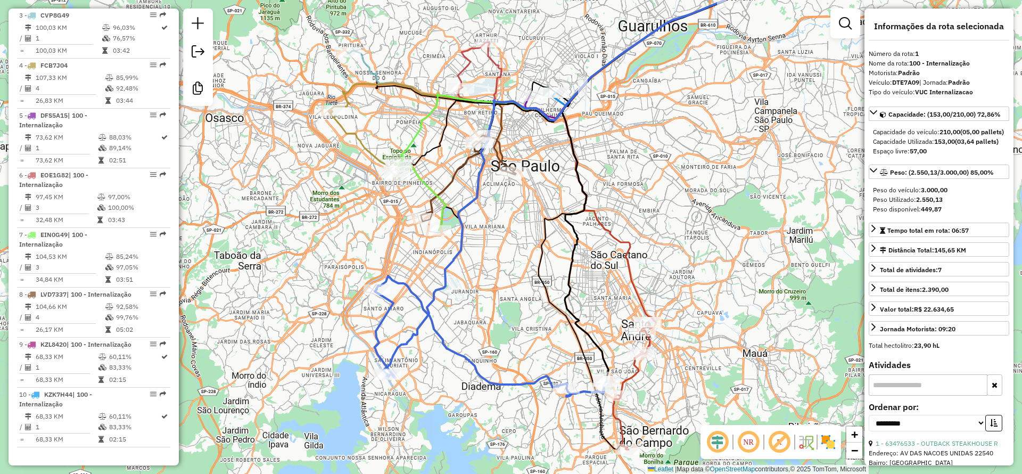
click at [627, 243] on icon at bounding box center [695, 141] width 266 height 376
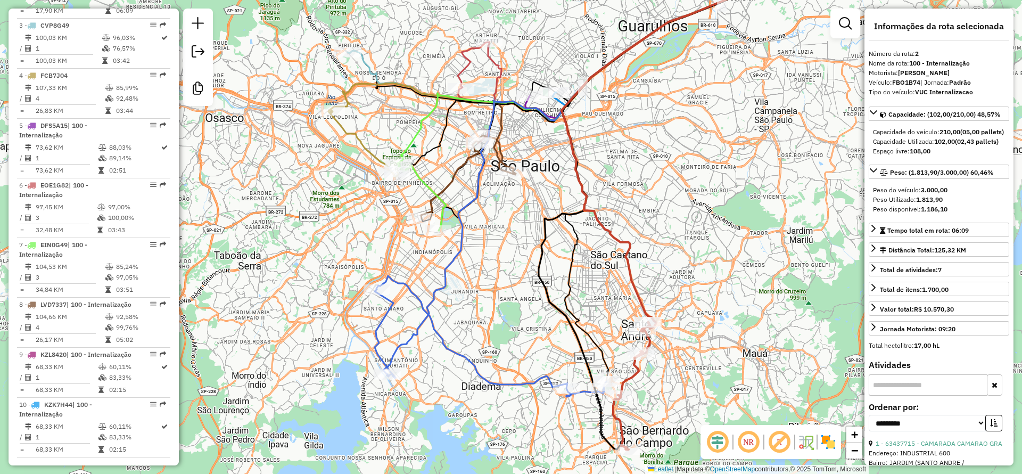
scroll to position [496, 0]
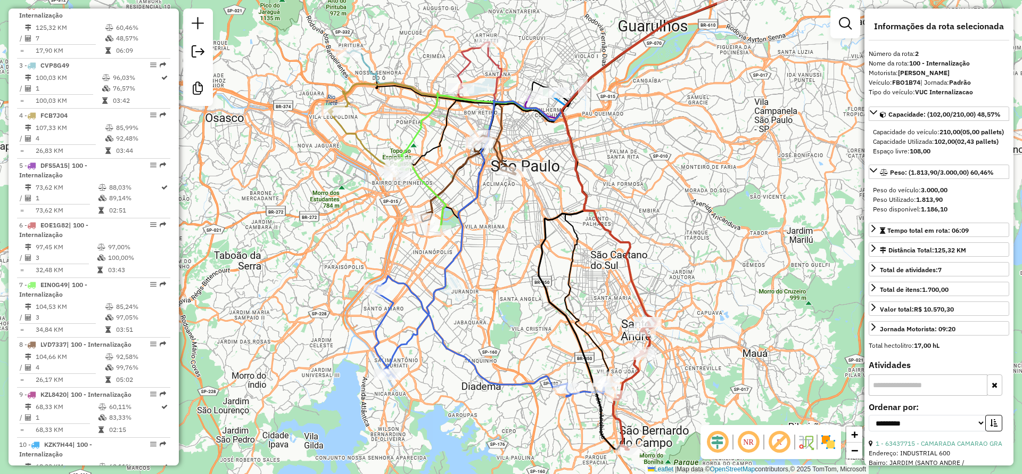
drag, startPoint x: 486, startPoint y: 269, endPoint x: 546, endPoint y: 327, distance: 83.2
click at [546, 327] on div "Janela de atendimento Grade de atendimento Capacidade Transportadoras Veículos …" at bounding box center [511, 237] width 1022 height 474
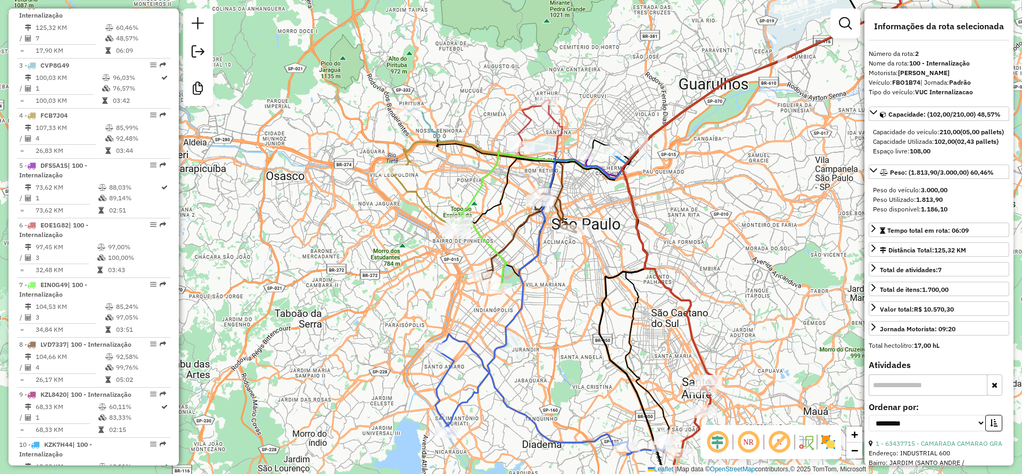
click at [417, 182] on div "Janela de atendimento Grade de atendimento Capacidade Transportadoras Veículos …" at bounding box center [511, 237] width 1022 height 474
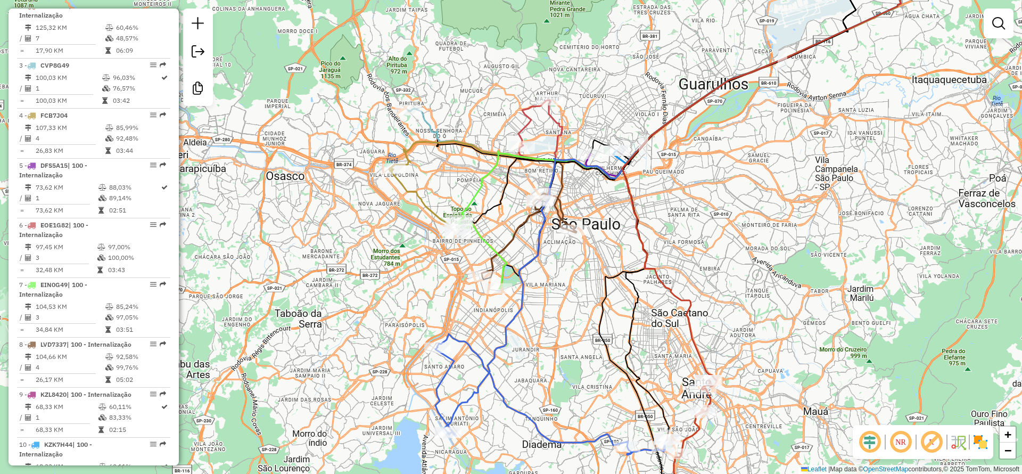
click at [414, 188] on icon at bounding box center [425, 202] width 68 height 66
select select "**********"
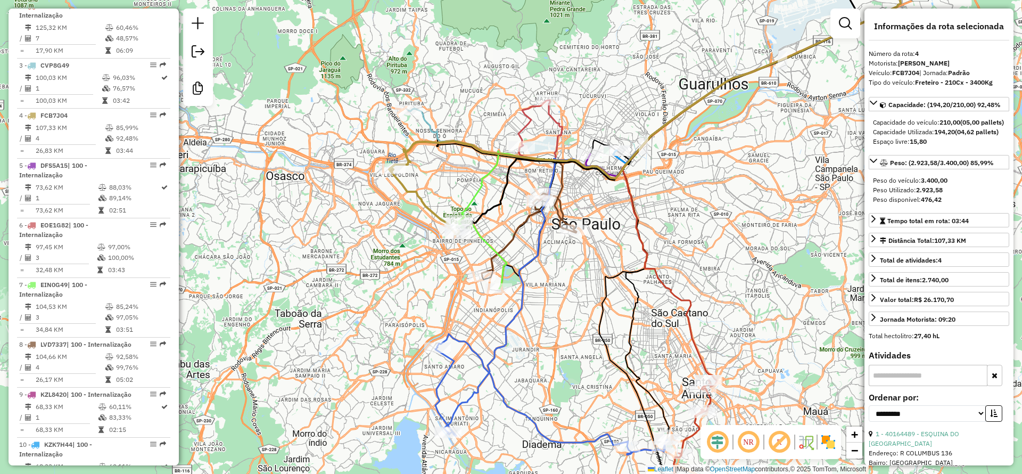
scroll to position [575, 0]
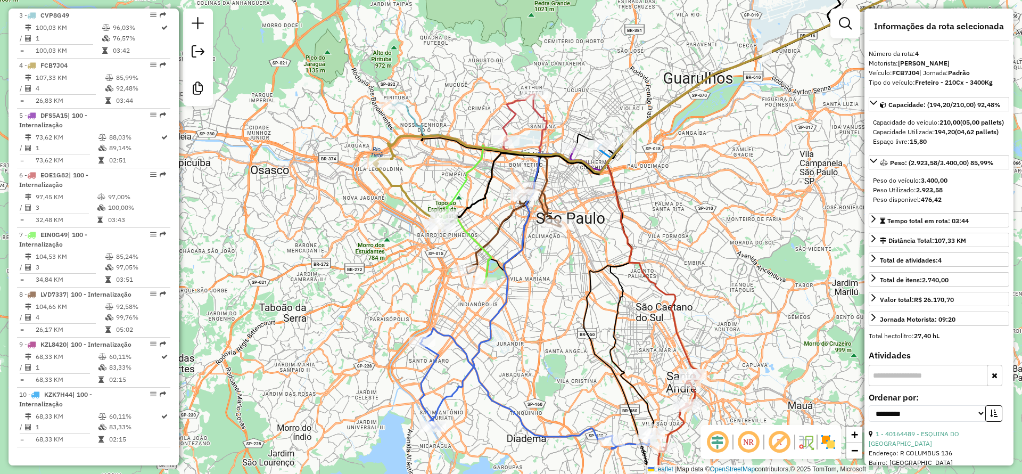
drag, startPoint x: 708, startPoint y: 247, endPoint x: 635, endPoint y: 225, distance: 76.6
click at [635, 225] on div "Janela de atendimento Grade de atendimento Capacidade Transportadoras Veículos …" at bounding box center [511, 237] width 1022 height 474
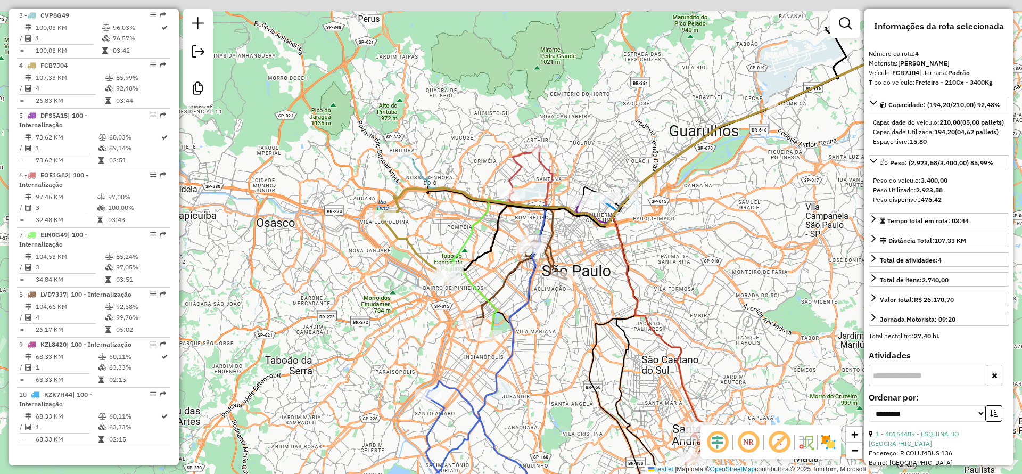
drag, startPoint x: 628, startPoint y: 233, endPoint x: 610, endPoint y: 261, distance: 33.5
click at [664, 284] on div "Janela de atendimento Grade de atendimento Capacidade Transportadoras Veículos …" at bounding box center [511, 237] width 1022 height 474
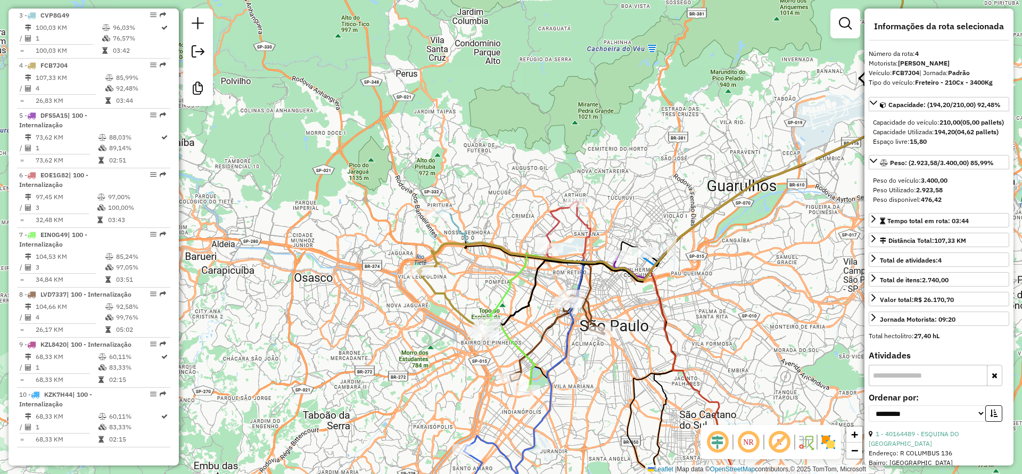
click at [577, 224] on div "Janela de atendimento Grade de atendimento Capacidade Transportadoras Veículos …" at bounding box center [511, 237] width 1022 height 474
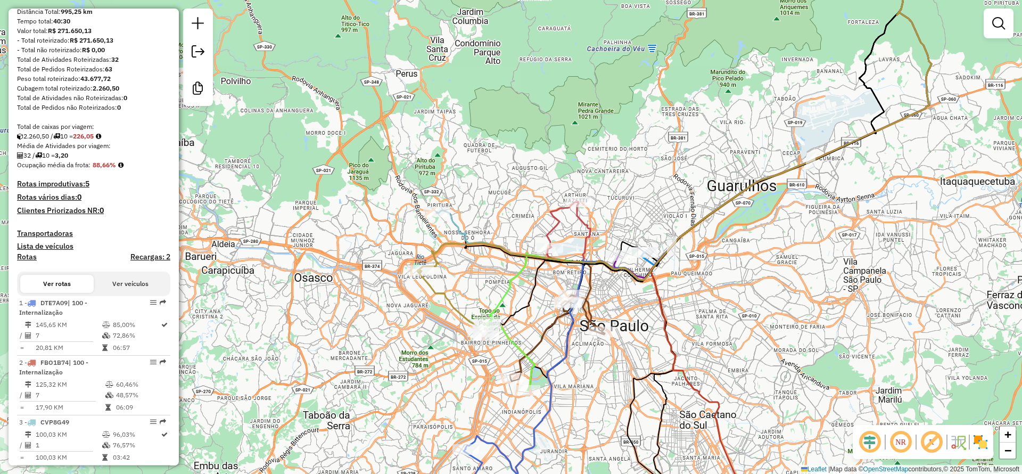
scroll to position [0, 0]
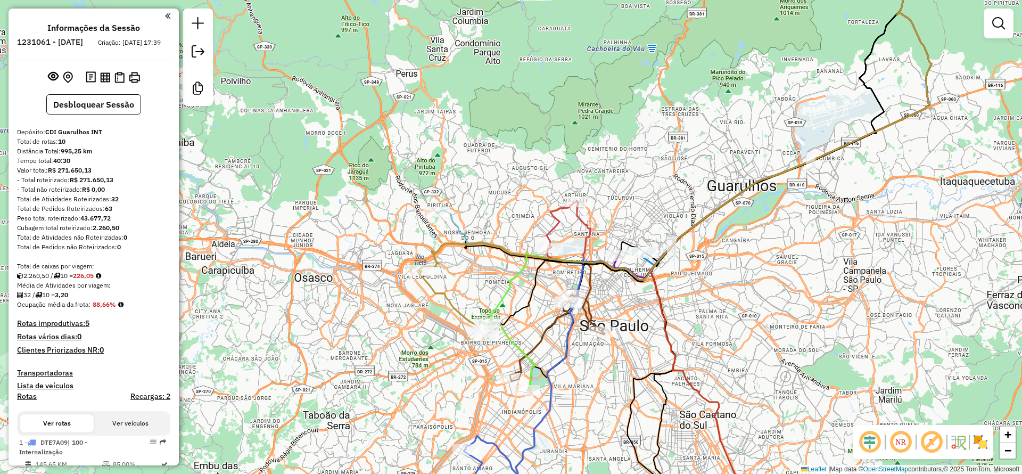
drag, startPoint x: 546, startPoint y: 372, endPoint x: 487, endPoint y: 309, distance: 86.6
click at [487, 309] on icon at bounding box center [707, 243] width 454 height 556
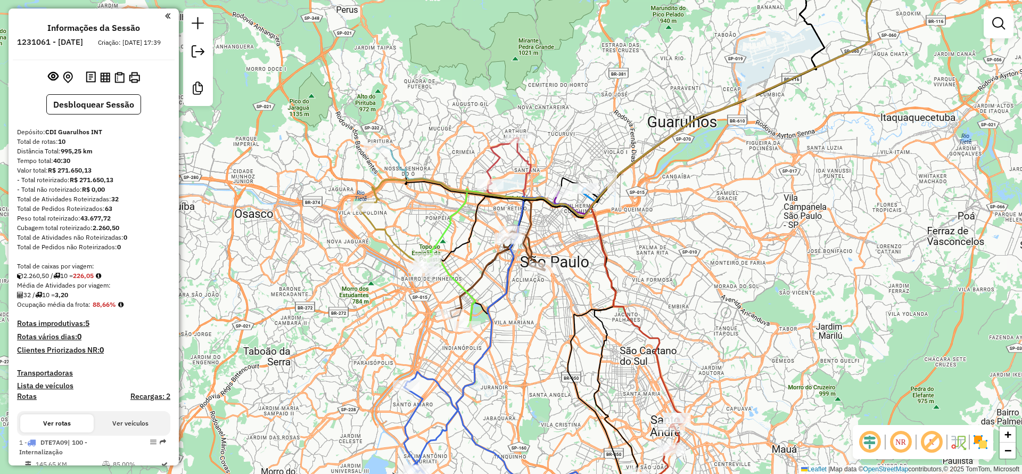
click at [447, 233] on icon at bounding box center [650, 106] width 443 height 306
select select "**********"
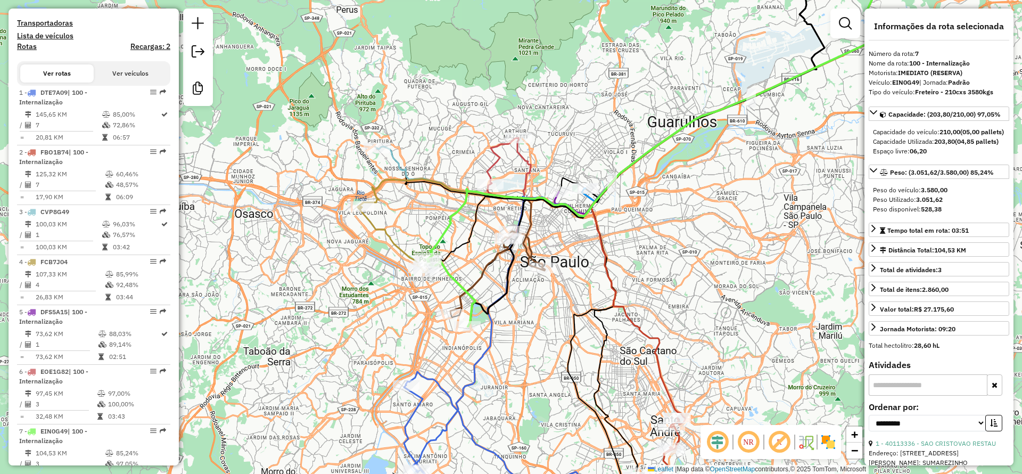
scroll to position [575, 0]
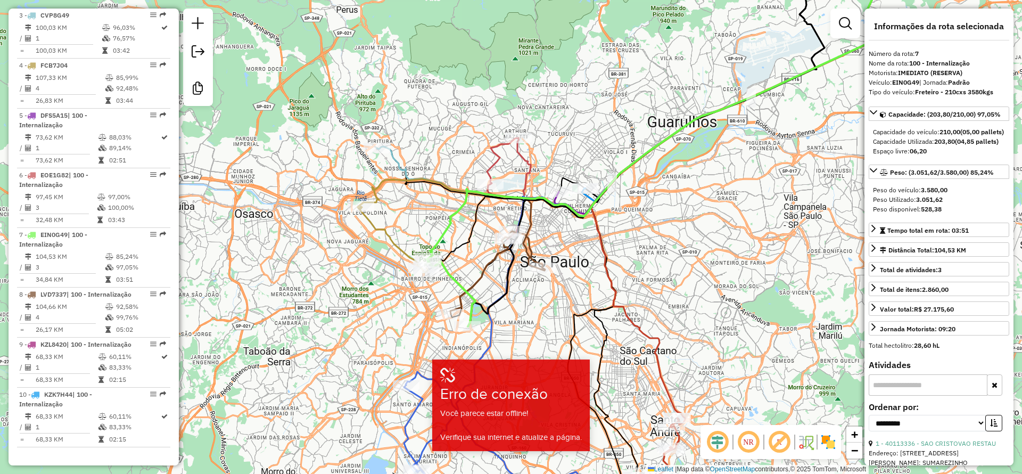
drag, startPoint x: 554, startPoint y: 278, endPoint x: 543, endPoint y: 270, distance: 13.3
click at [543, 270] on div "Rota 8 - Placa LVD7337 40104880 - PARTY CHOPP E EVENTO Janela de atendimento Gr…" at bounding box center [511, 237] width 1022 height 474
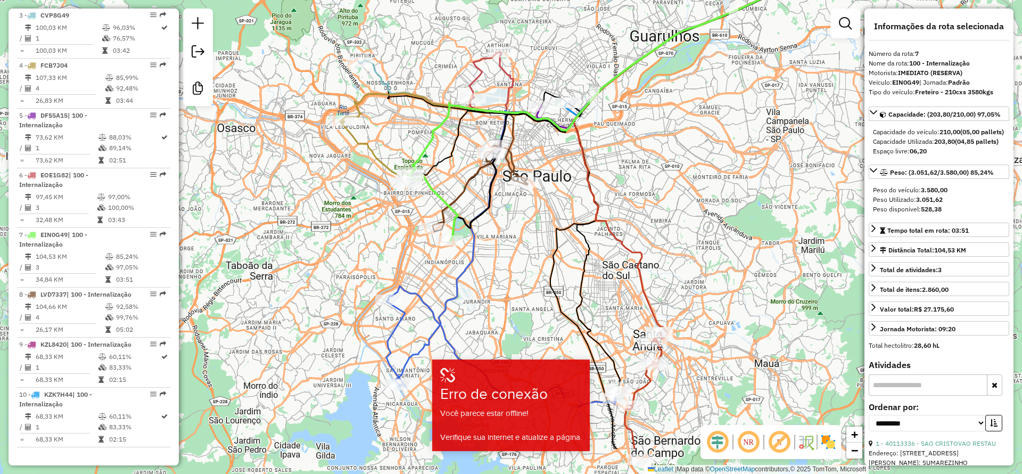
drag, startPoint x: 708, startPoint y: 357, endPoint x: 704, endPoint y: 258, distance: 99.1
click at [704, 258] on div "Janela de atendimento Grade de atendimento Capacidade Transportadoras Veículos …" at bounding box center [511, 237] width 1022 height 474
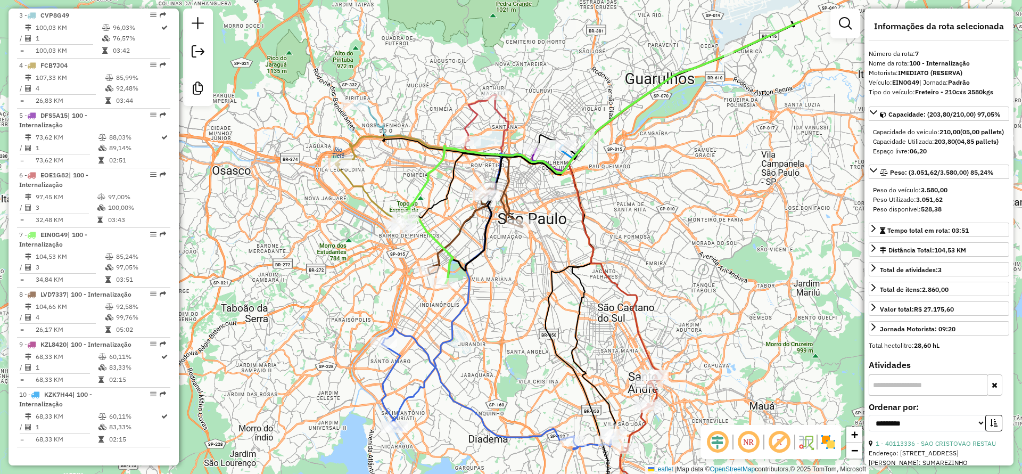
drag, startPoint x: 491, startPoint y: 201, endPoint x: 498, endPoint y: 275, distance: 74.9
click at [498, 275] on div "Janela de atendimento Grade de atendimento Capacidade Transportadoras Veículos …" at bounding box center [511, 237] width 1022 height 474
